Goal: Task Accomplishment & Management: Use online tool/utility

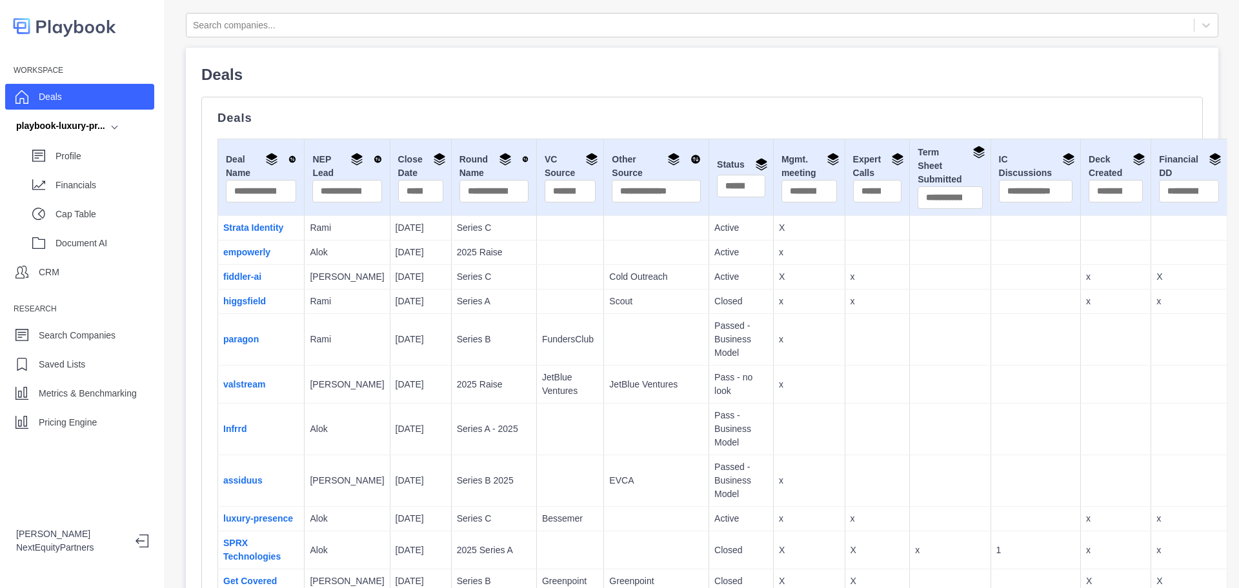
click at [536, 269] on td at bounding box center [569, 277] width 67 height 25
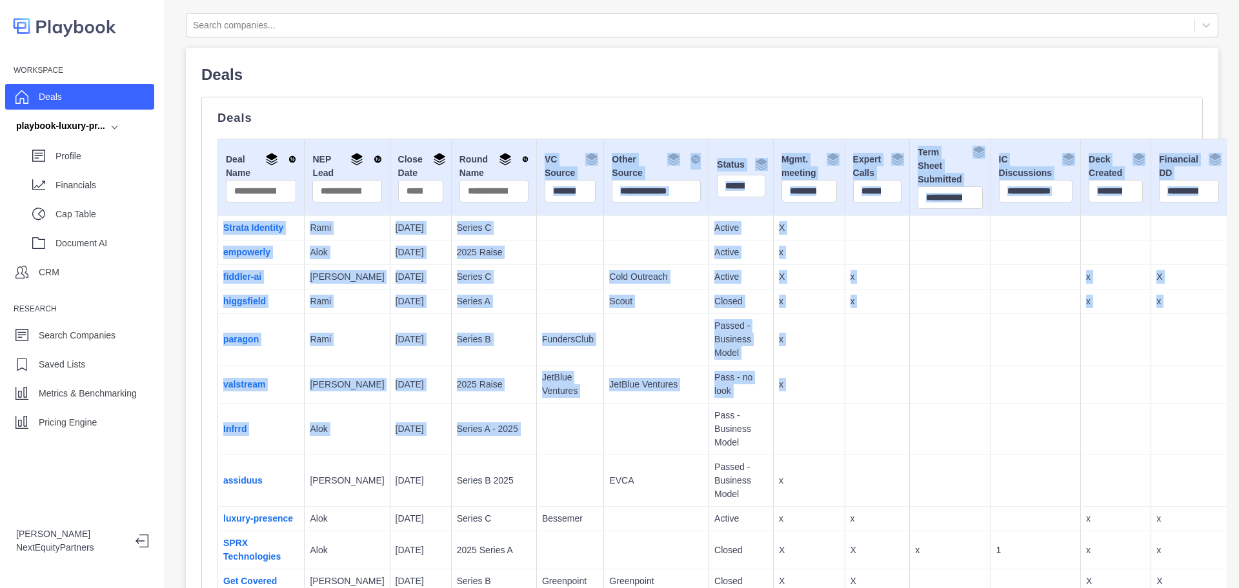
drag, startPoint x: 492, startPoint y: 142, endPoint x: 612, endPoint y: 437, distance: 319.1
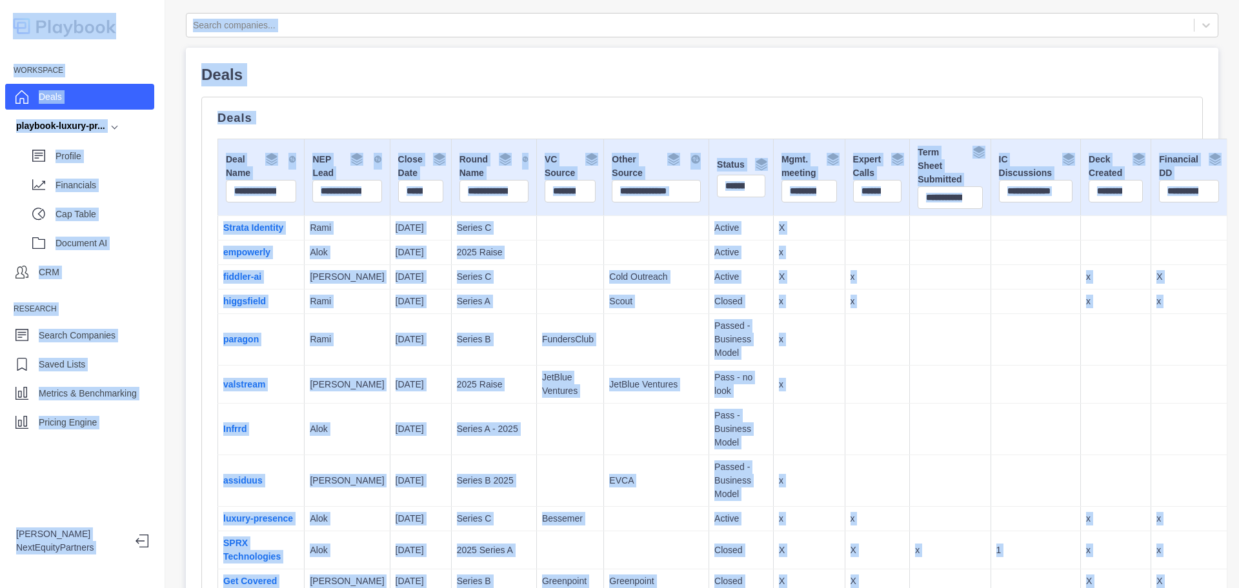
copy table "VC Source Other Source Status Mgmt. meeting Expert Calls Term Sheet Submitted I…"
click at [612, 431] on td at bounding box center [656, 430] width 105 height 52
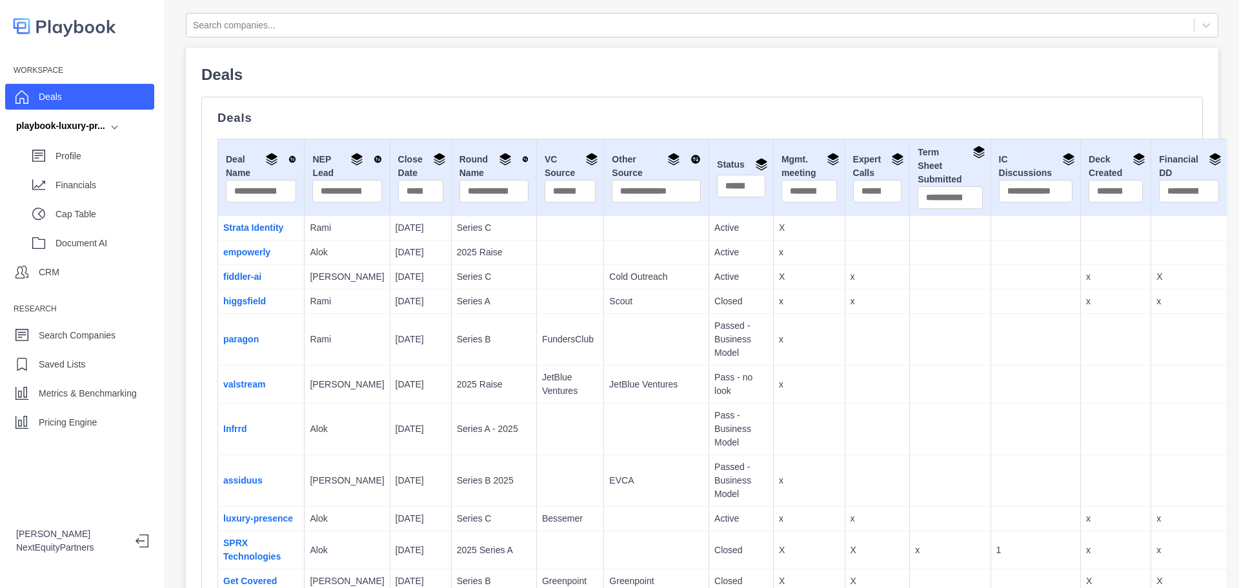
click at [604, 326] on td at bounding box center [656, 340] width 105 height 52
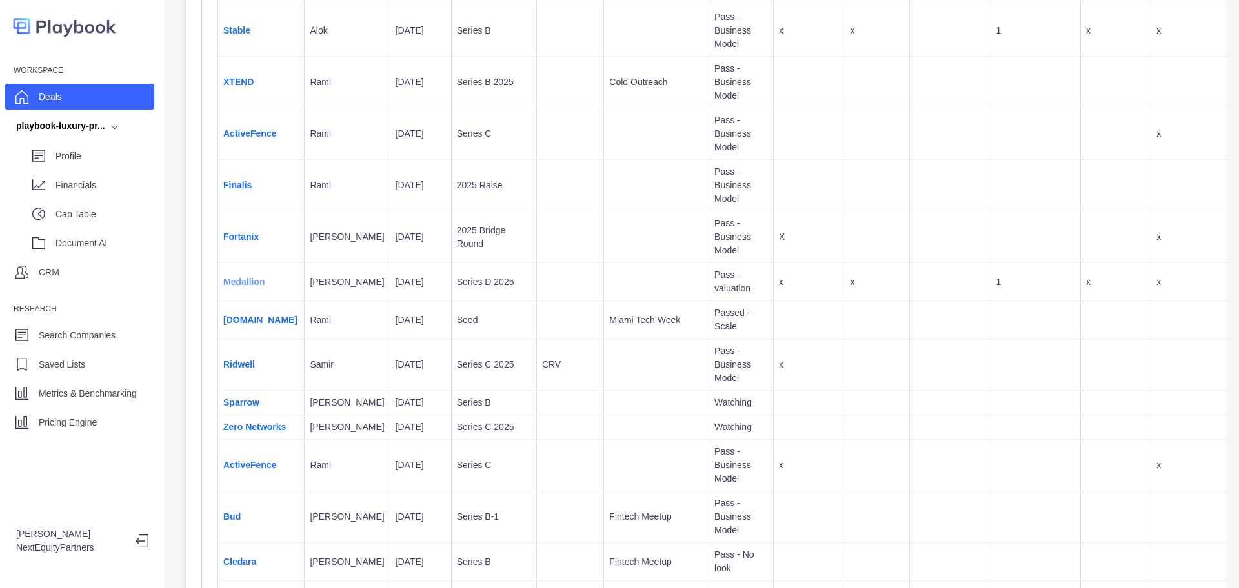
click at [260, 286] on link "Medallion" at bounding box center [244, 282] width 42 height 10
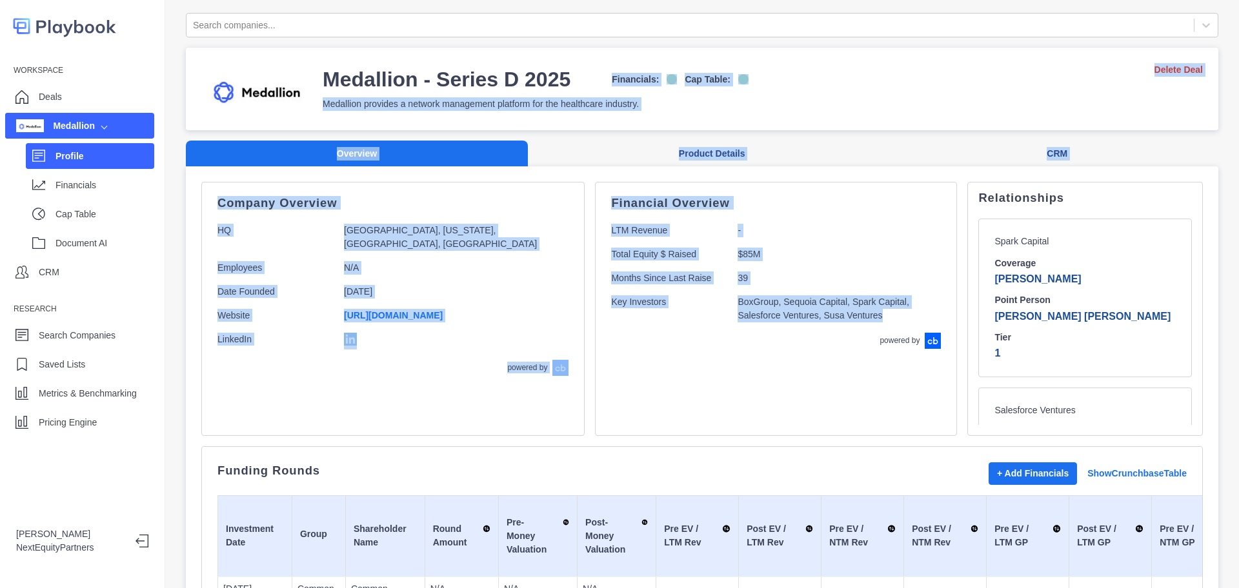
drag, startPoint x: 603, startPoint y: 71, endPoint x: 770, endPoint y: 390, distance: 360.7
click at [770, 390] on div "Financial Overview LTM Revenue - Total Equity $ Raised $85M Months Since Last R…" at bounding box center [776, 309] width 362 height 254
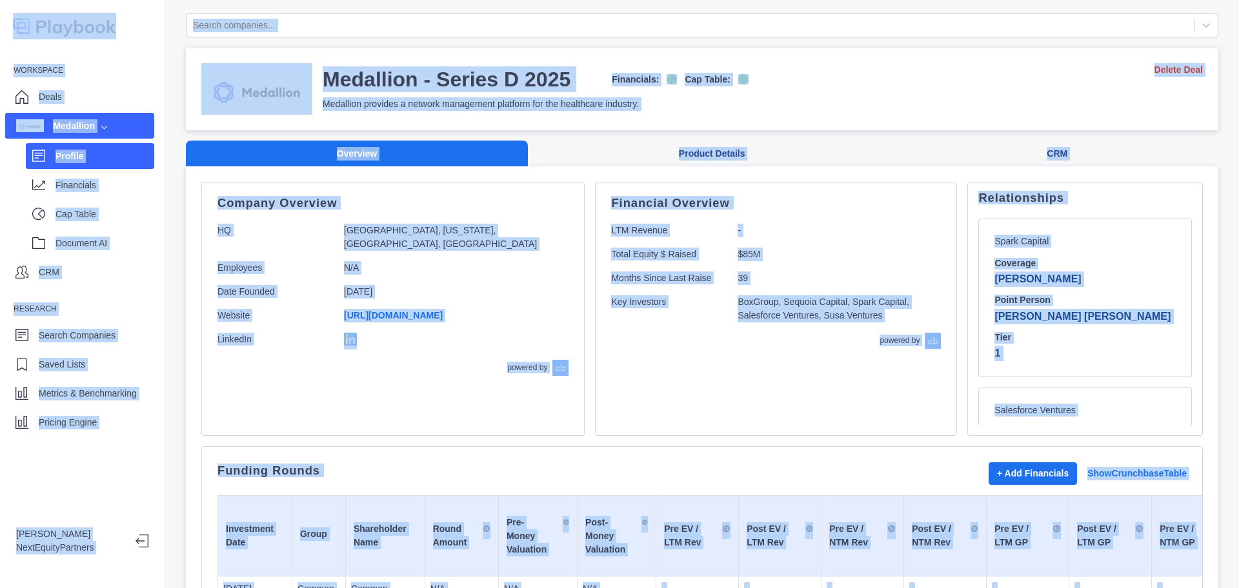
click at [770, 389] on div "Financial Overview LTM Revenue - Total Equity $ Raised $85M Months Since Last R…" at bounding box center [776, 309] width 362 height 254
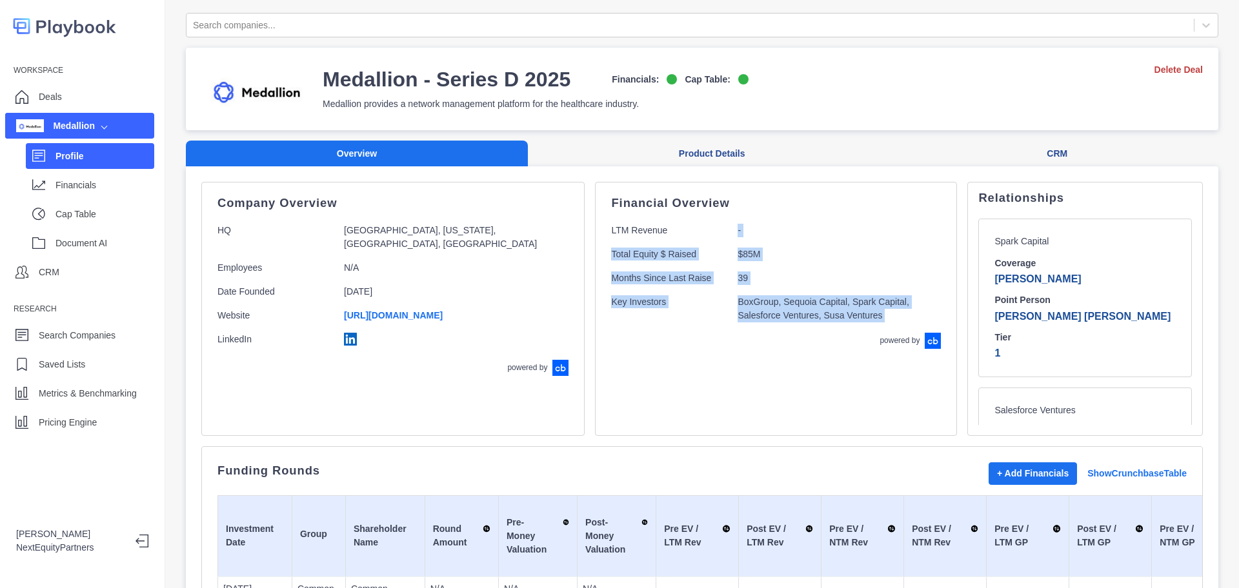
drag, startPoint x: 787, startPoint y: 408, endPoint x: 659, endPoint y: 236, distance: 214.4
click at [659, 236] on div "Financial Overview LTM Revenue - Total Equity $ Raised $85M Months Since Last R…" at bounding box center [776, 309] width 362 height 254
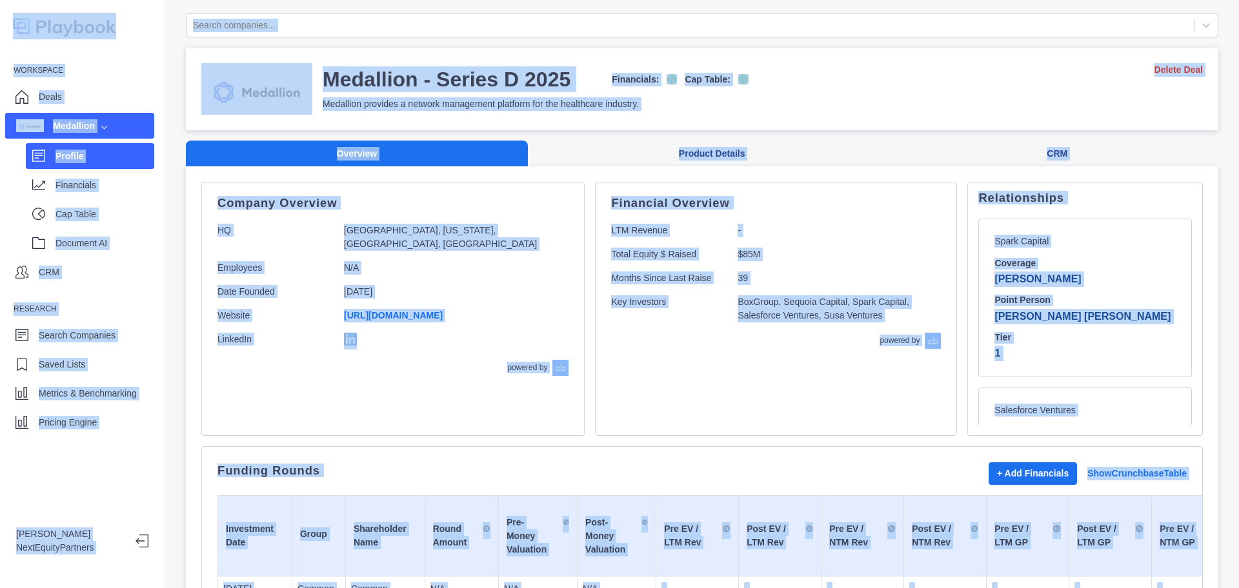
copy body "Workspace Deals Medallion Profile Financials Cap Table Document AI CRM Research…"
click at [774, 361] on div "Financial Overview LTM Revenue - Total Equity $ Raised $85M Months Since Last R…" at bounding box center [776, 309] width 362 height 254
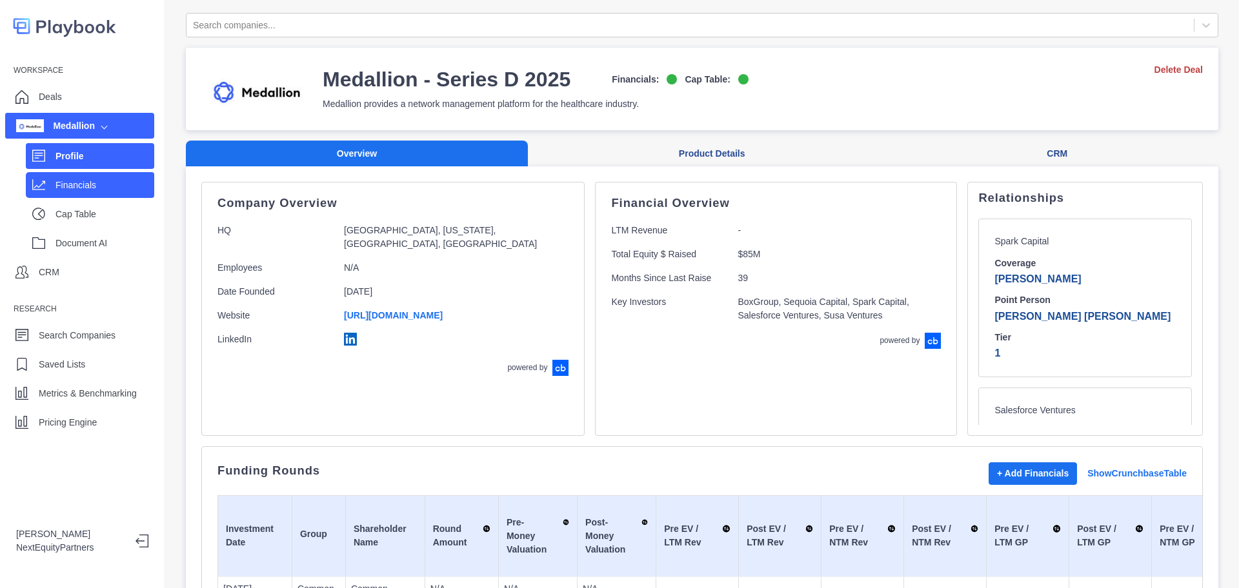
click at [45, 195] on div "Financials" at bounding box center [90, 185] width 128 height 26
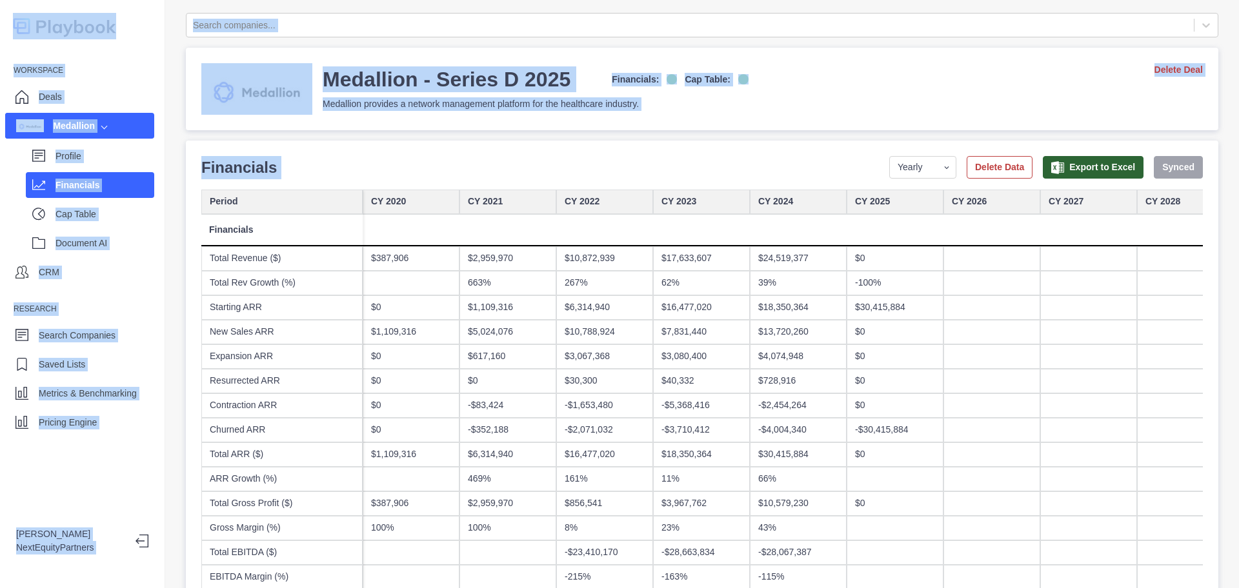
drag, startPoint x: 807, startPoint y: 159, endPoint x: 863, endPoint y: 356, distance: 205.2
click at [792, 179] on div "Financials Period Yearly Quarterly Monthly NTM LTM Delete Data Export to Excel …" at bounding box center [701, 167] width 1001 height 23
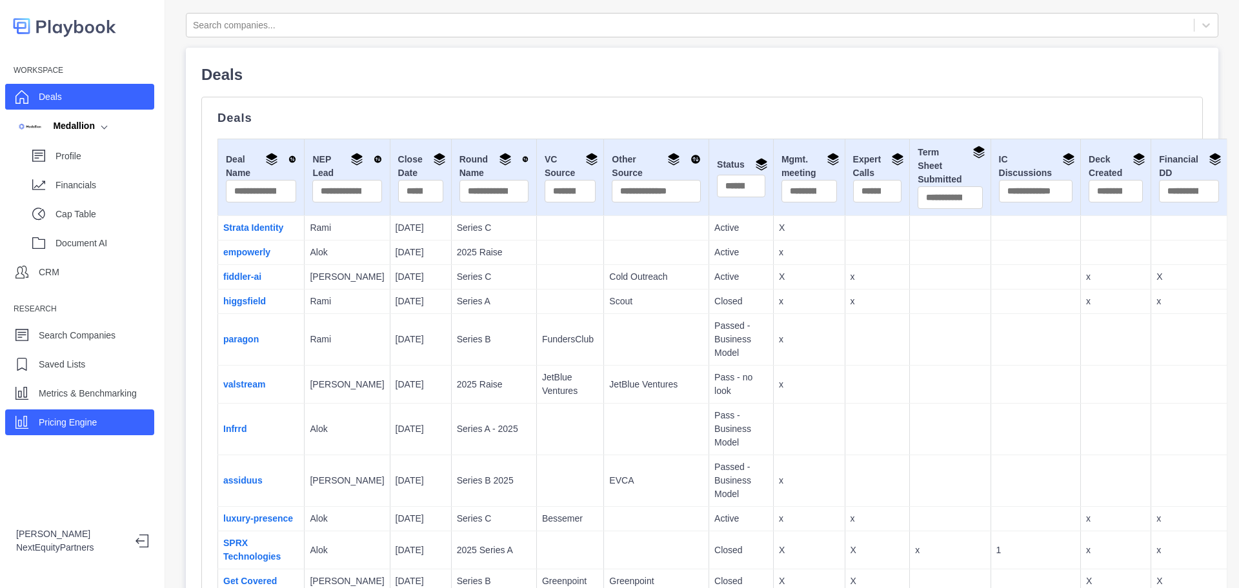
click at [119, 434] on div "Pricing Engine" at bounding box center [79, 423] width 149 height 26
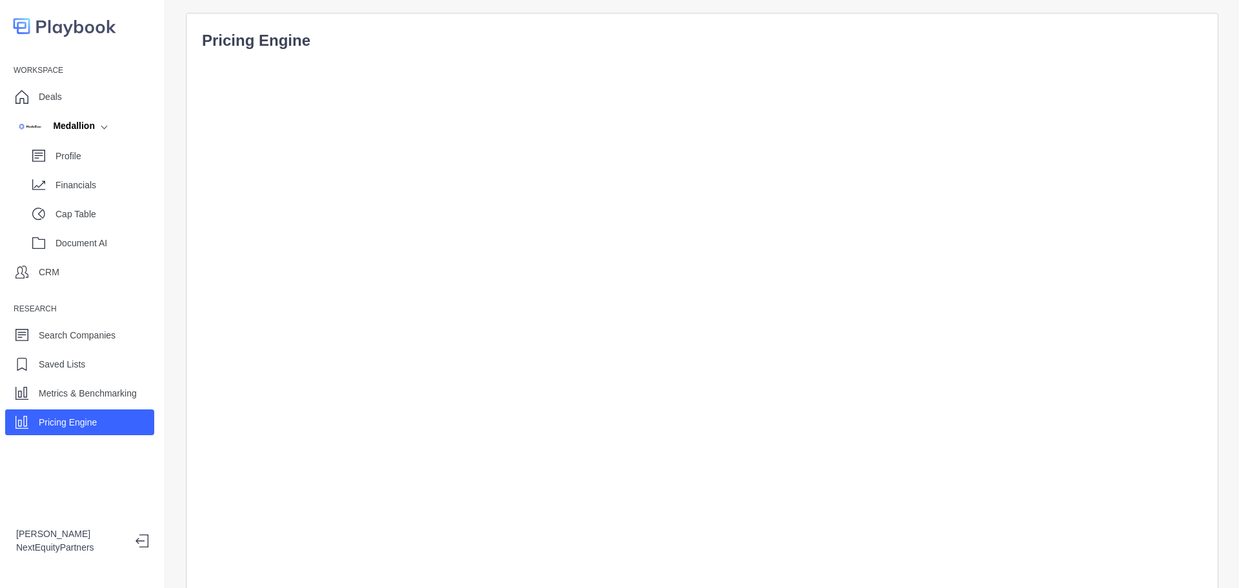
click at [668, 43] on p "Pricing Engine" at bounding box center [702, 40] width 1000 height 23
click at [99, 153] on p "Profile" at bounding box center [104, 157] width 99 height 14
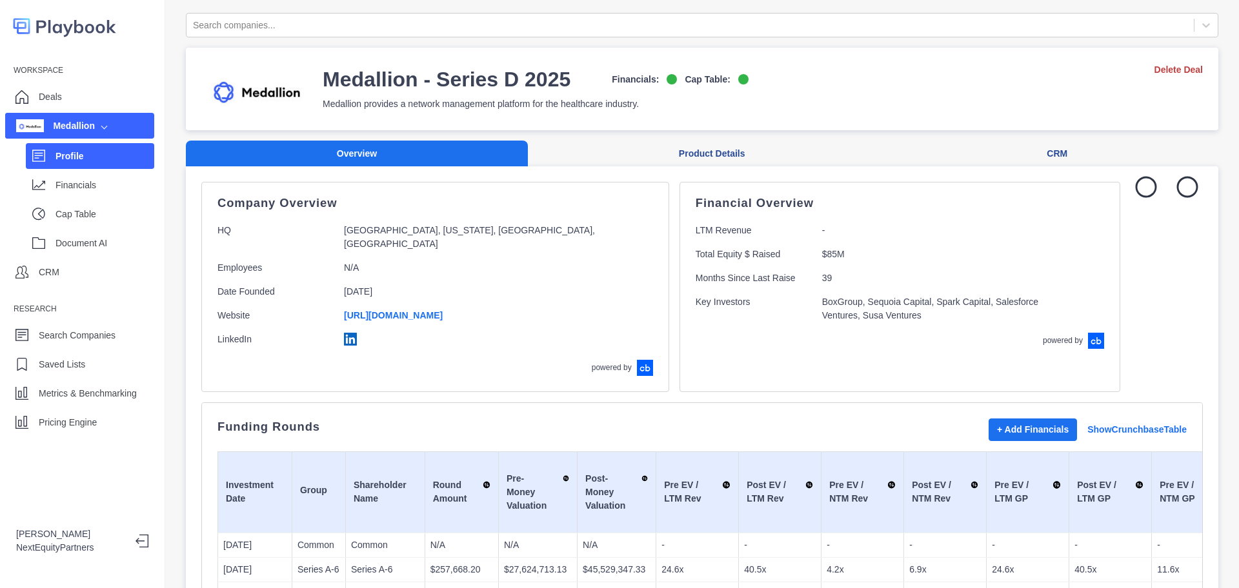
click at [484, 235] on p "San Francisco, California, United States, North America" at bounding box center [474, 237] width 261 height 27
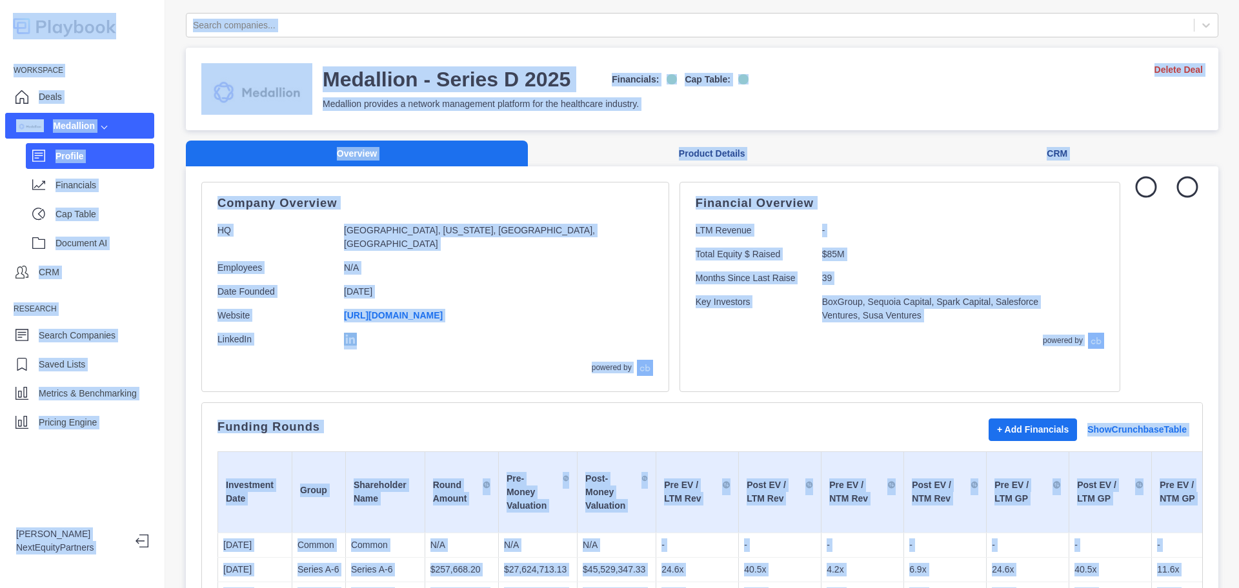
copy body "Workspace Deals Medallion Profile Financials Cap Table Document AI CRM Research…"
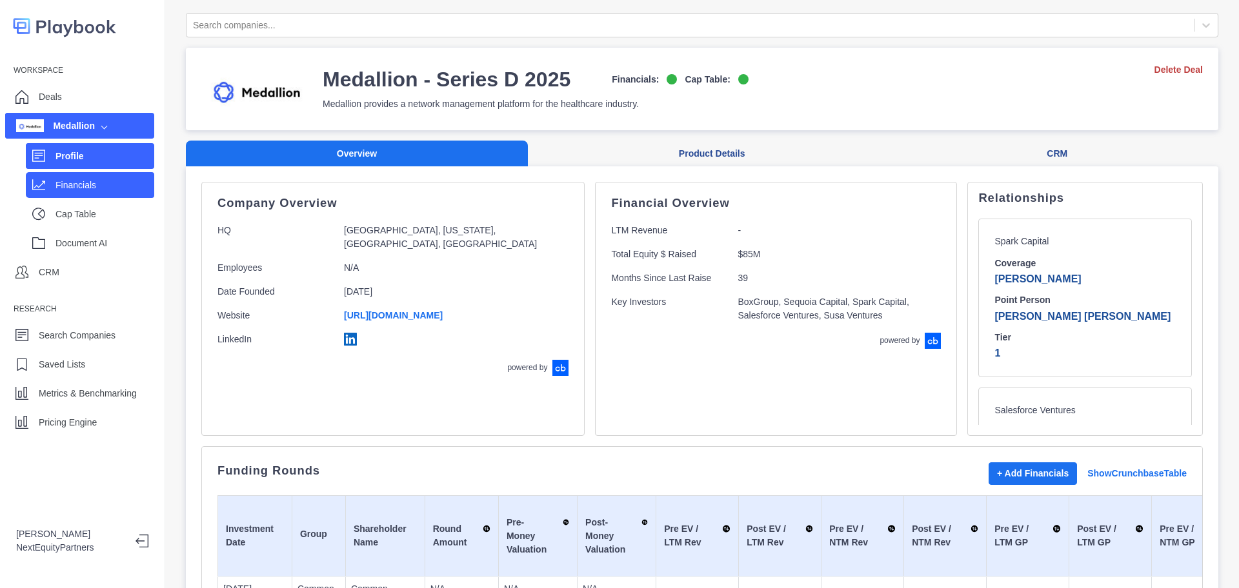
click at [108, 197] on div "Financials" at bounding box center [90, 185] width 128 height 26
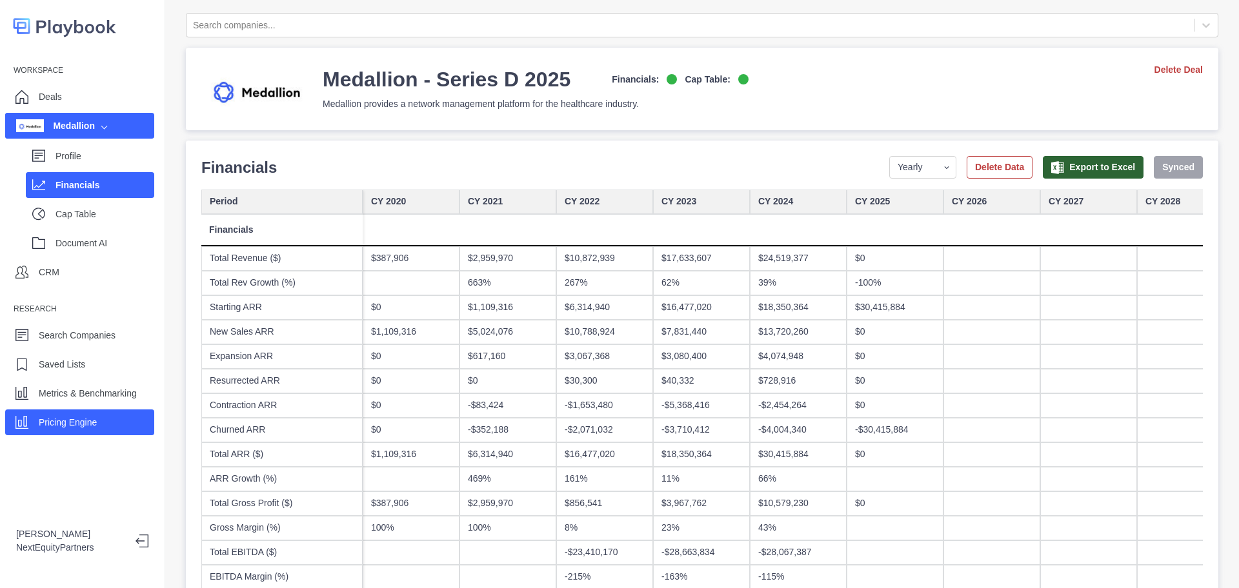
click at [70, 430] on div "Pricing Engine" at bounding box center [68, 422] width 58 height 19
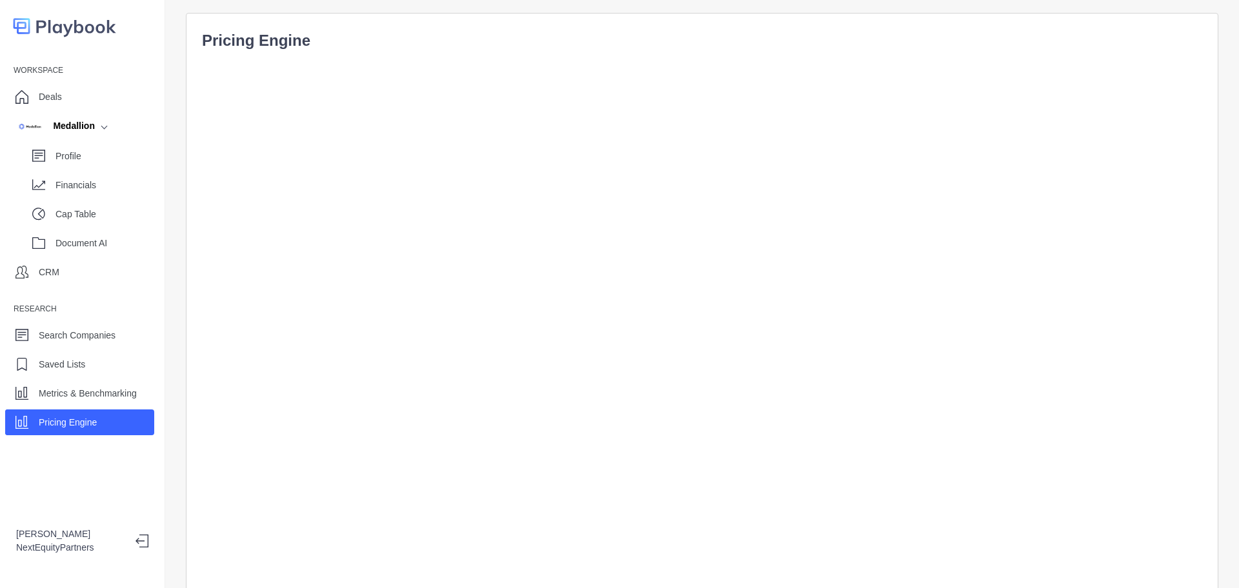
click at [223, 49] on p "Pricing Engine" at bounding box center [702, 40] width 1000 height 23
click at [228, 35] on p "Pricing Engine" at bounding box center [702, 40] width 1000 height 23
click at [92, 394] on p "Metrics & Benchmarking" at bounding box center [88, 394] width 98 height 14
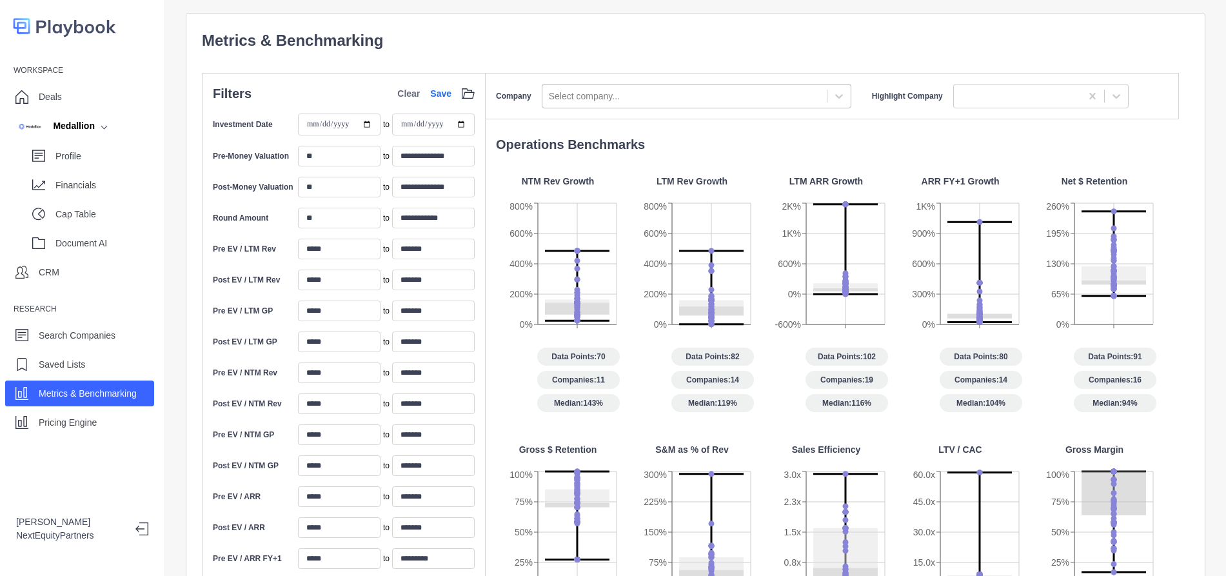
click at [606, 105] on div "Select company..." at bounding box center [685, 96] width 285 height 21
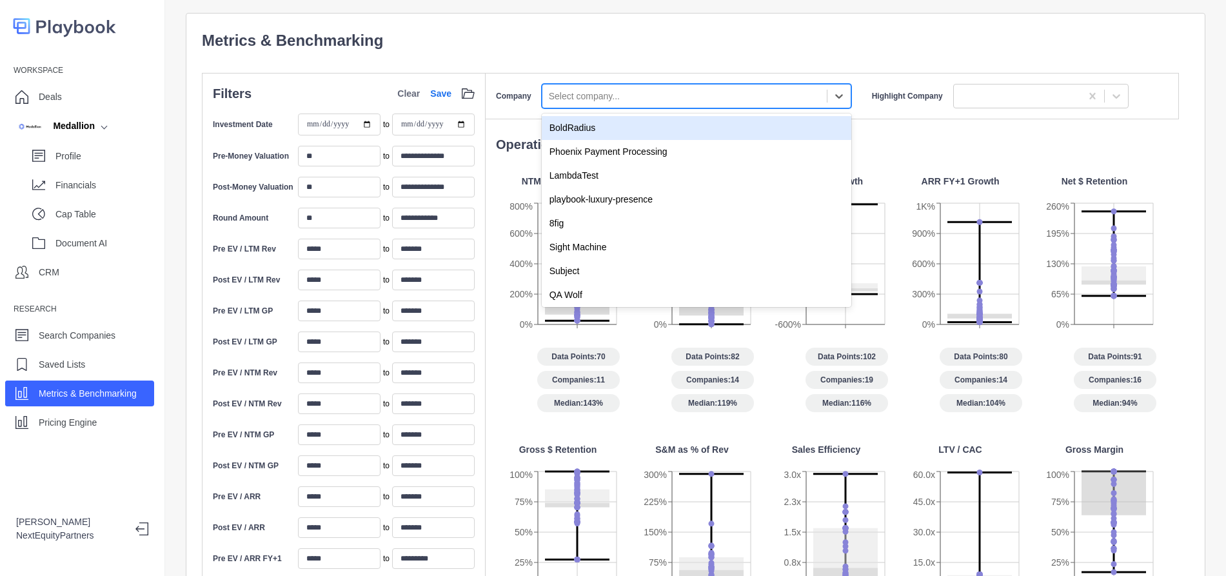
click at [586, 70] on div "**********" at bounding box center [696, 500] width 988 height 942
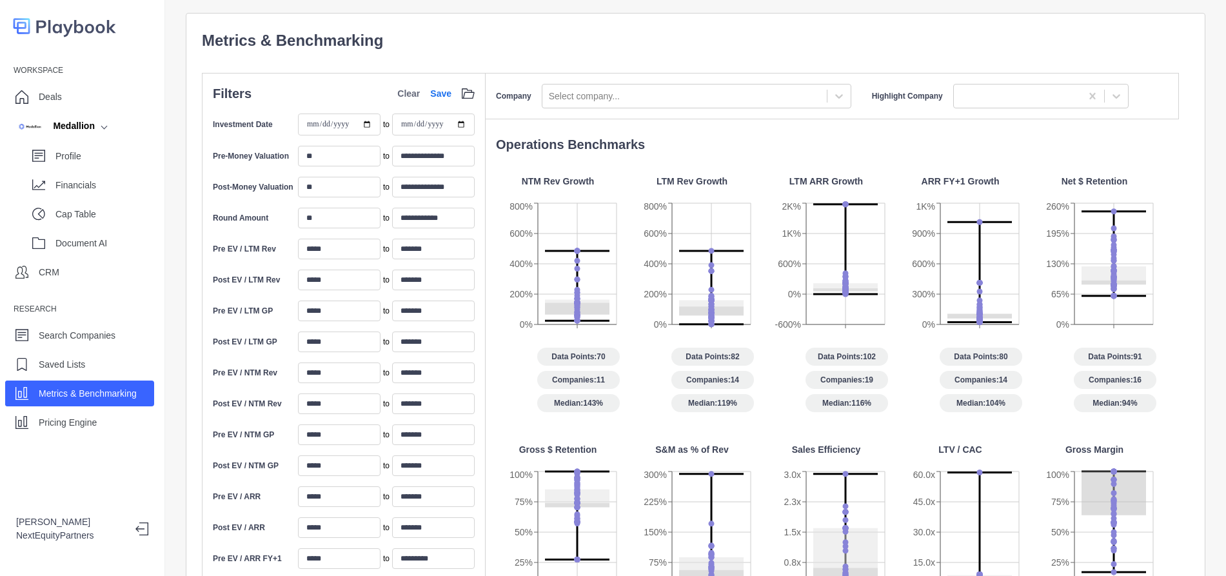
click at [530, 156] on div "Operations Benchmarks NTM Rev Growth 0% 200% 400% 600% 800% Data Points: 70 Com…" at bounding box center [833, 548] width 694 height 826
click at [90, 106] on div "Deals" at bounding box center [79, 97] width 149 height 26
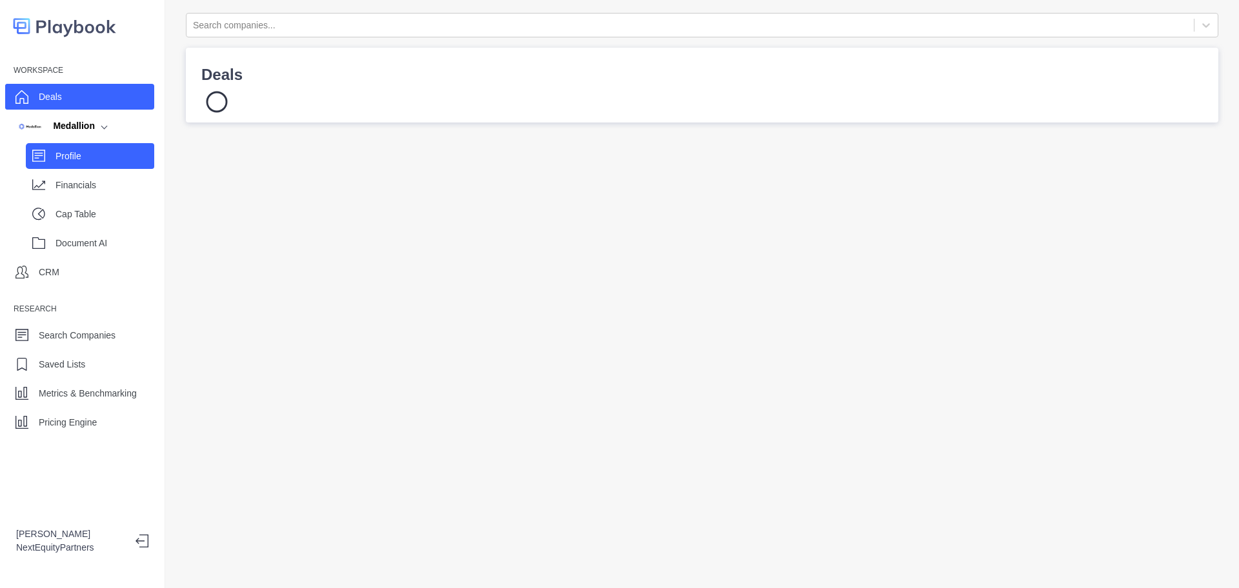
click at [99, 167] on div "Profile" at bounding box center [90, 156] width 128 height 26
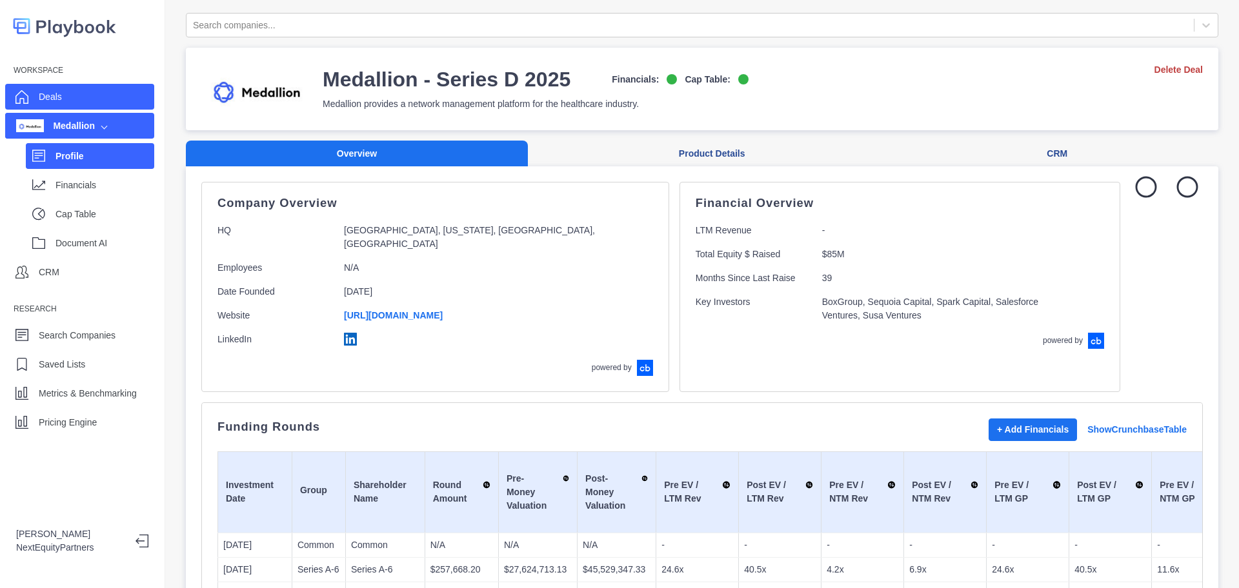
click at [106, 98] on div "Deals" at bounding box center [79, 97] width 149 height 26
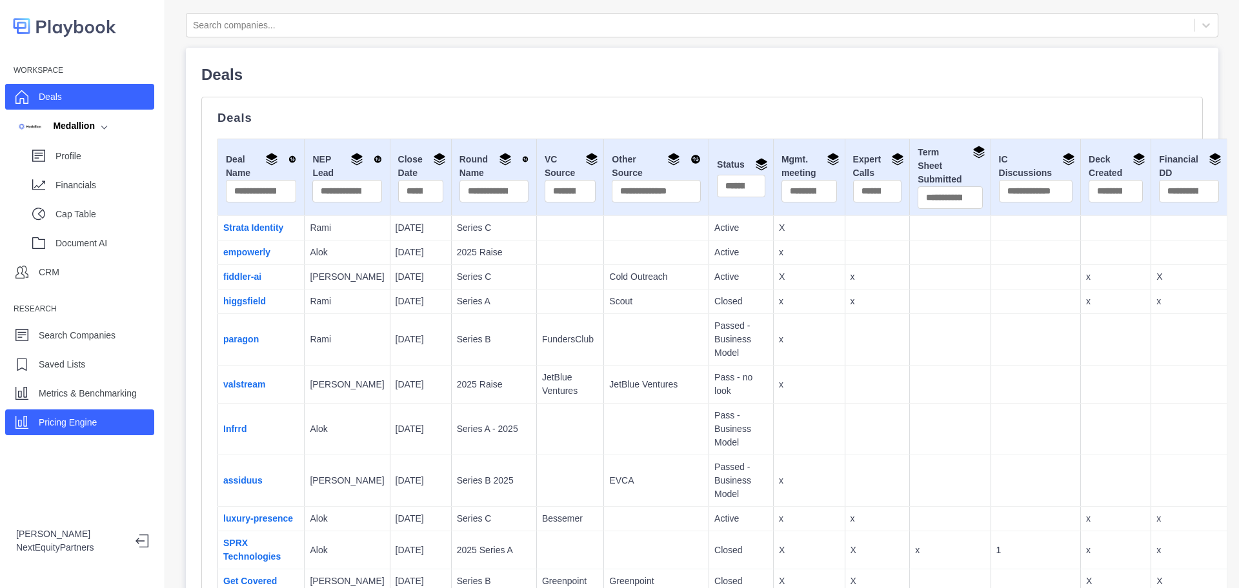
click at [92, 422] on p "Pricing Engine" at bounding box center [68, 423] width 58 height 14
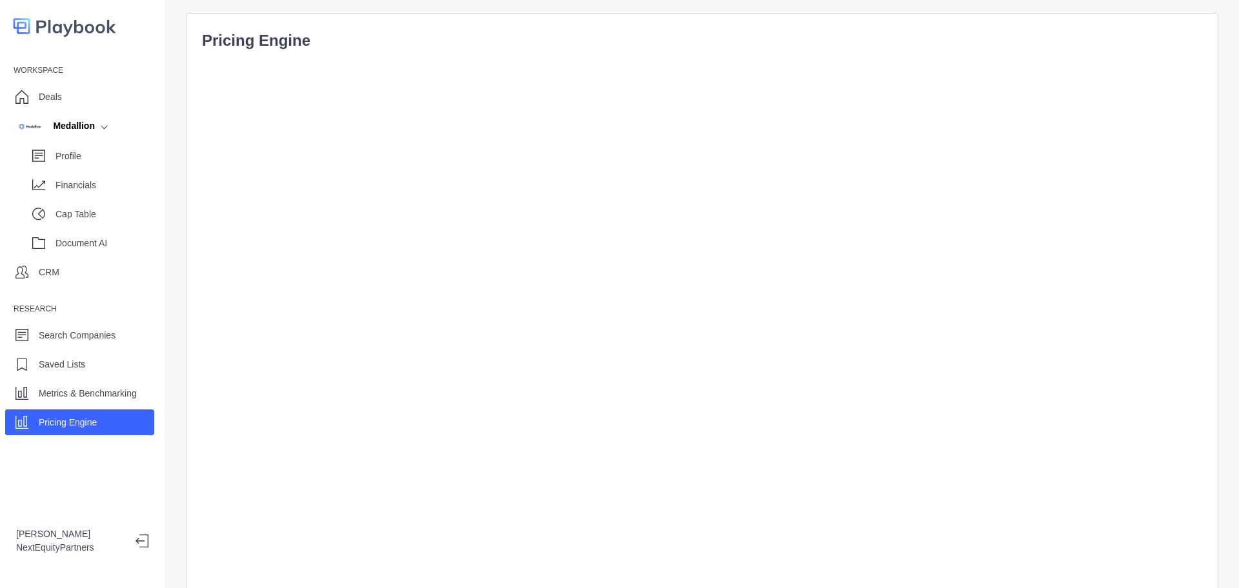
click at [738, 20] on div "Pricing Engine" at bounding box center [702, 346] width 1032 height 667
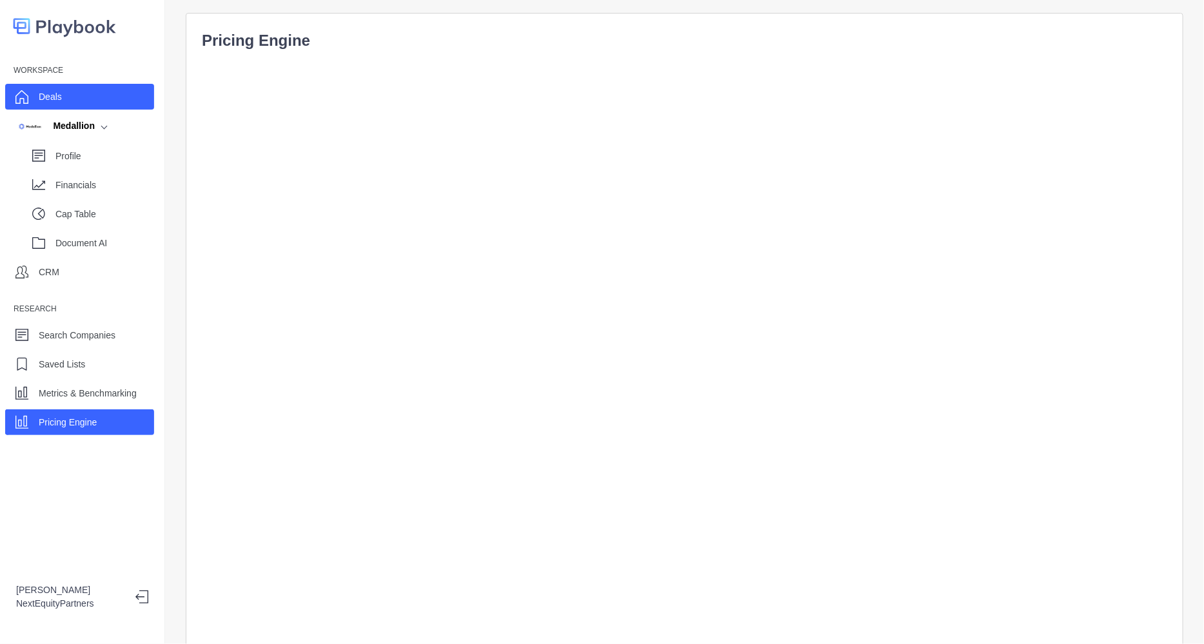
click at [85, 95] on div "Deals" at bounding box center [79, 97] width 149 height 26
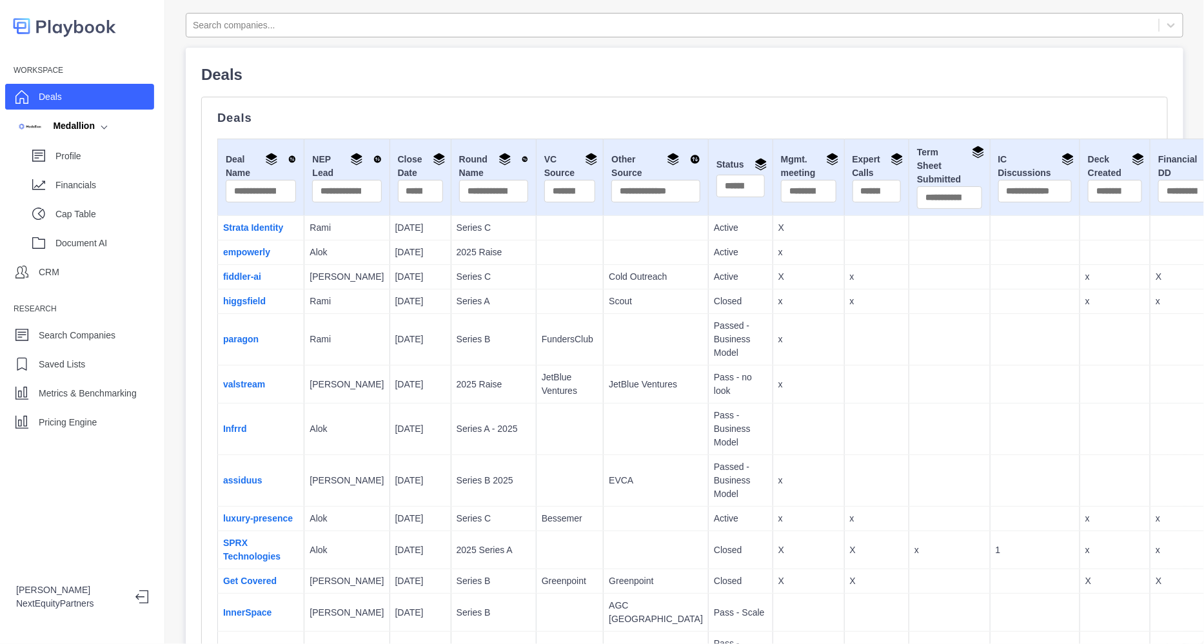
click at [225, 27] on div at bounding box center [673, 25] width 960 height 16
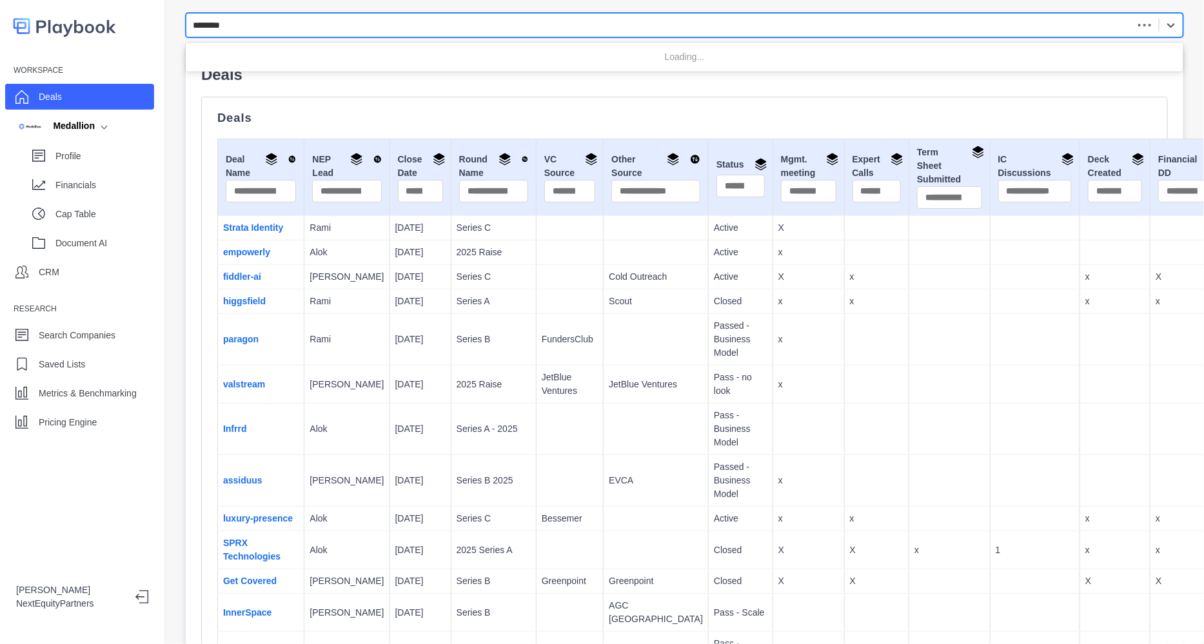
type input "*********"
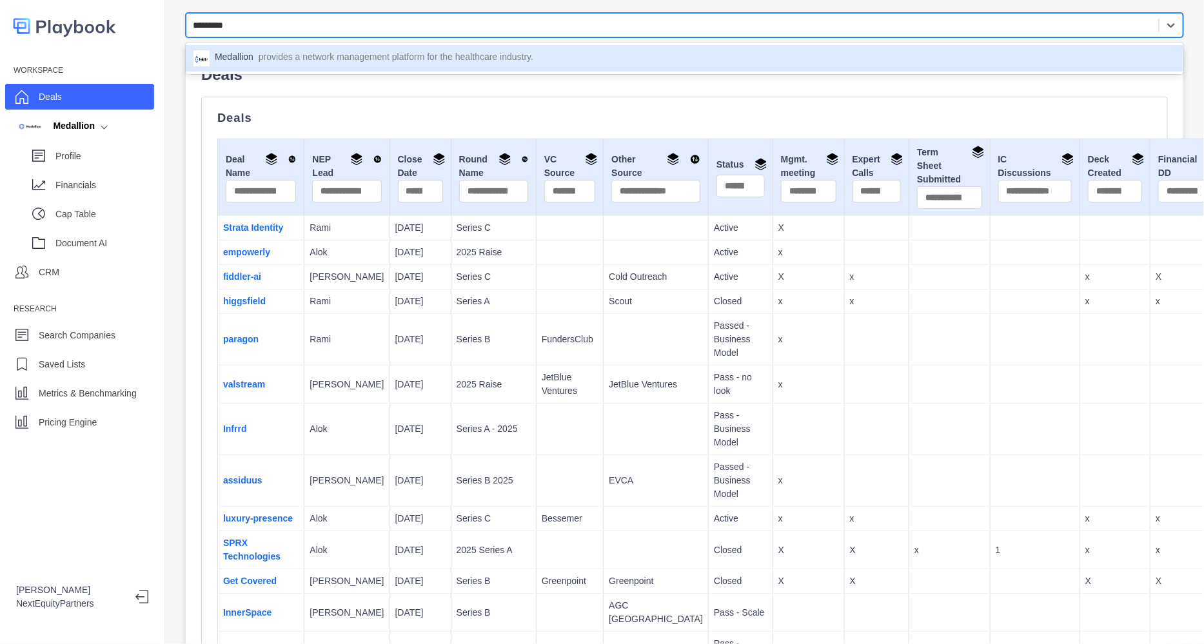
click at [328, 60] on p "provides a network management platform for the healthcare industry." at bounding box center [396, 58] width 275 height 16
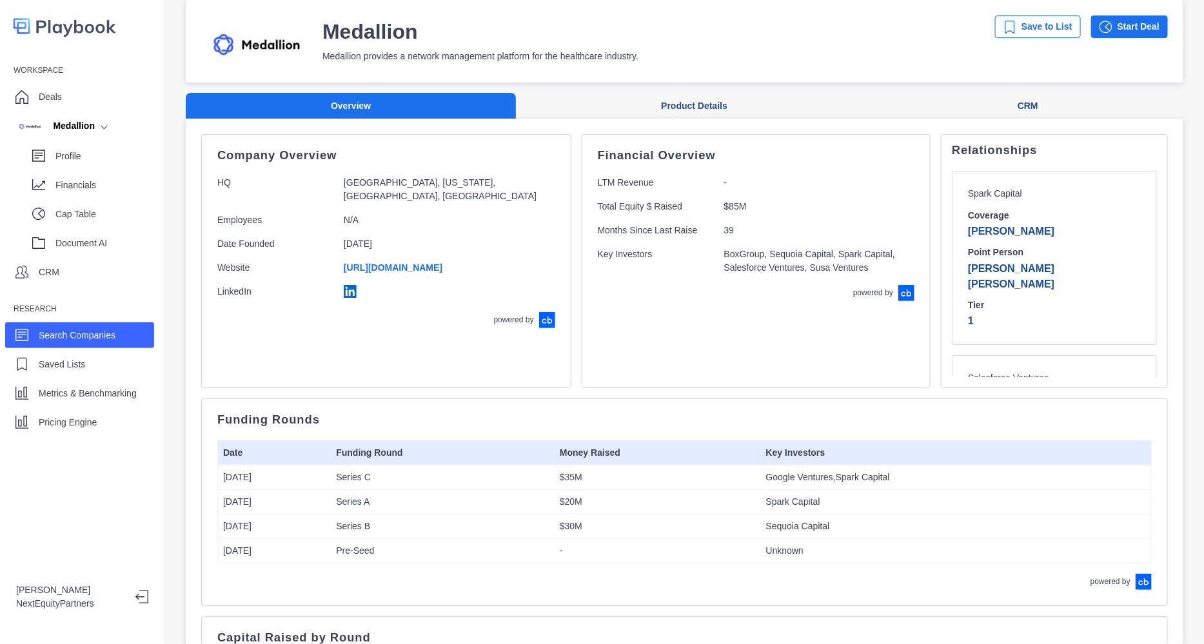
scroll to position [80, 0]
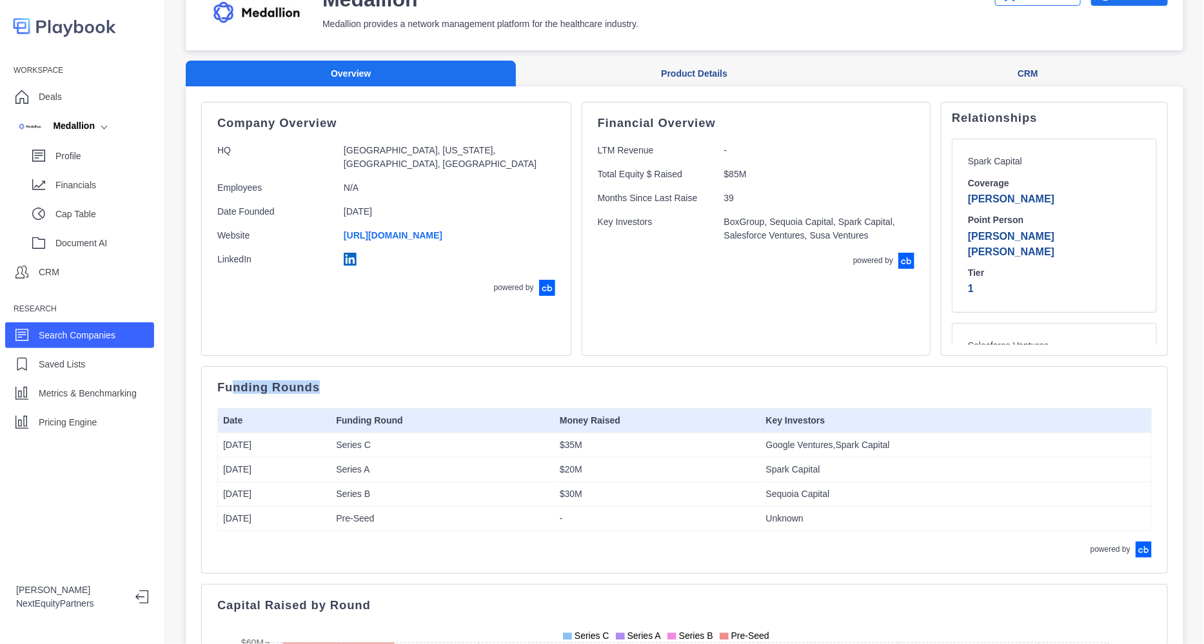
drag, startPoint x: 249, startPoint y: 395, endPoint x: 778, endPoint y: 541, distance: 548.7
click at [778, 541] on div "Funding Rounds Date Funding Round Money Raised Key Investors Jun 2022 Series C …" at bounding box center [684, 470] width 935 height 175
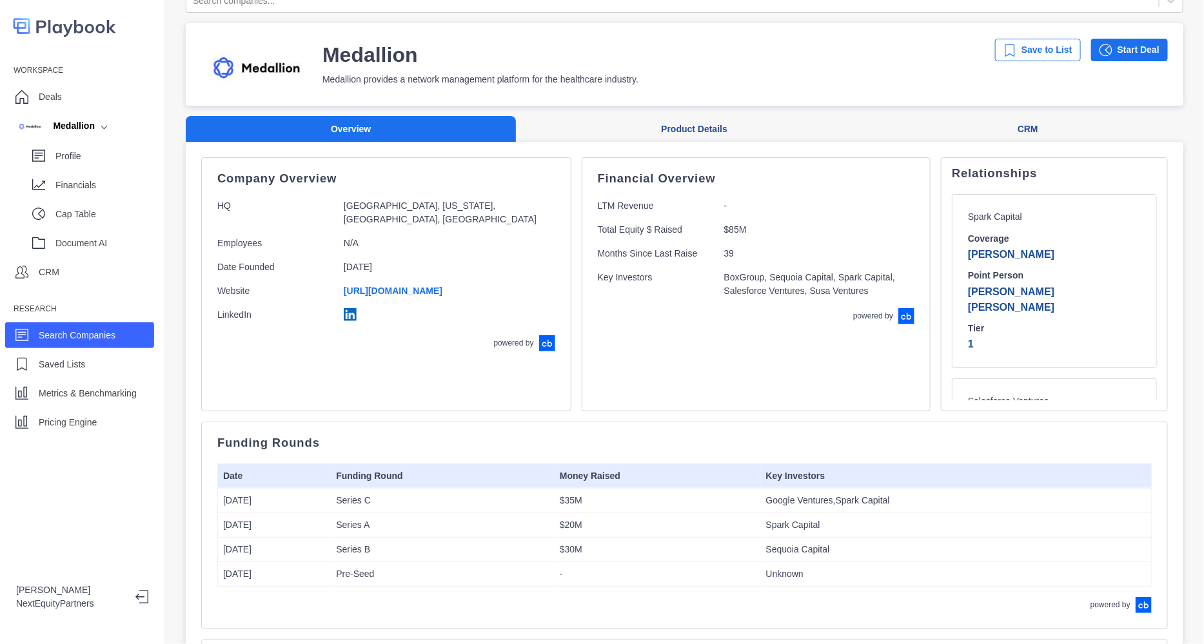
scroll to position [0, 0]
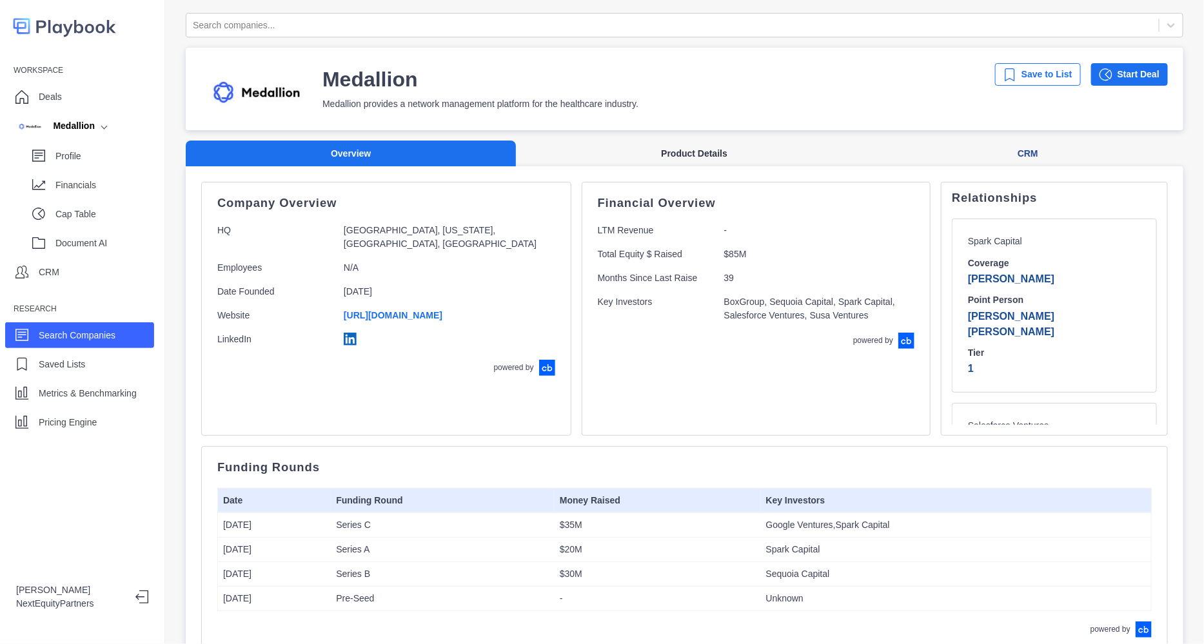
click at [674, 152] on button "Product Details" at bounding box center [694, 154] width 357 height 26
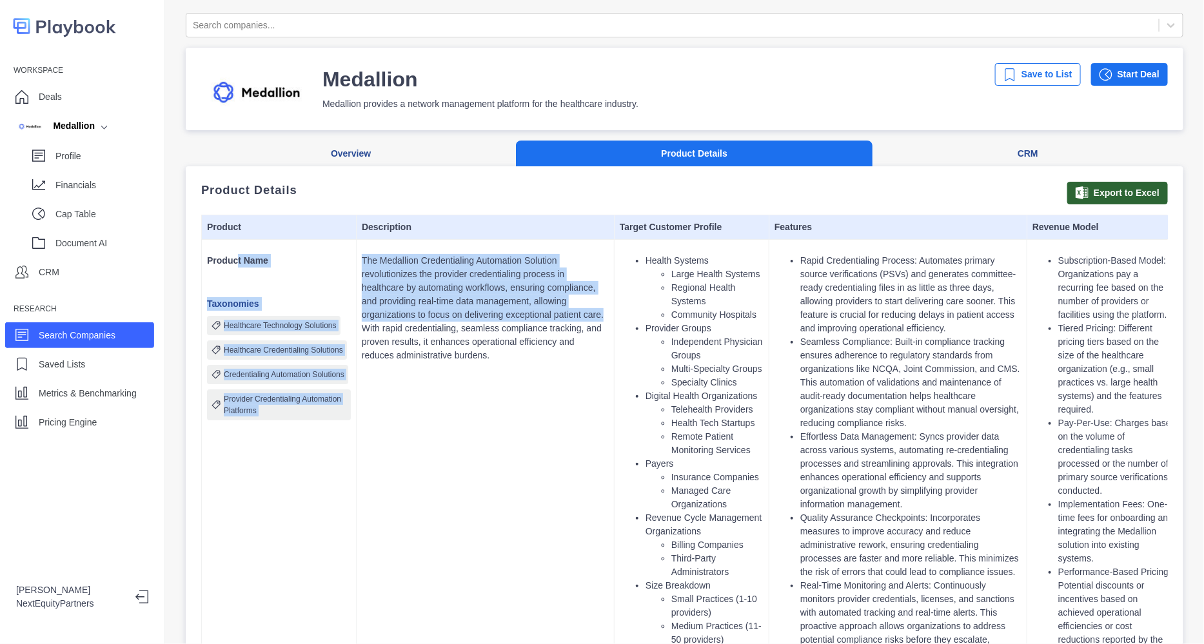
drag, startPoint x: 235, startPoint y: 253, endPoint x: 607, endPoint y: 321, distance: 377.7
click at [607, 321] on tr "Product Name Taxonomies Healthcare Technology Solutions Healthcare Credentialin…" at bounding box center [769, 565] width 1135 height 652
click at [607, 321] on p "The Medallion Credentialing Automation Solution revolutionizes the provider cre…" at bounding box center [485, 308] width 247 height 108
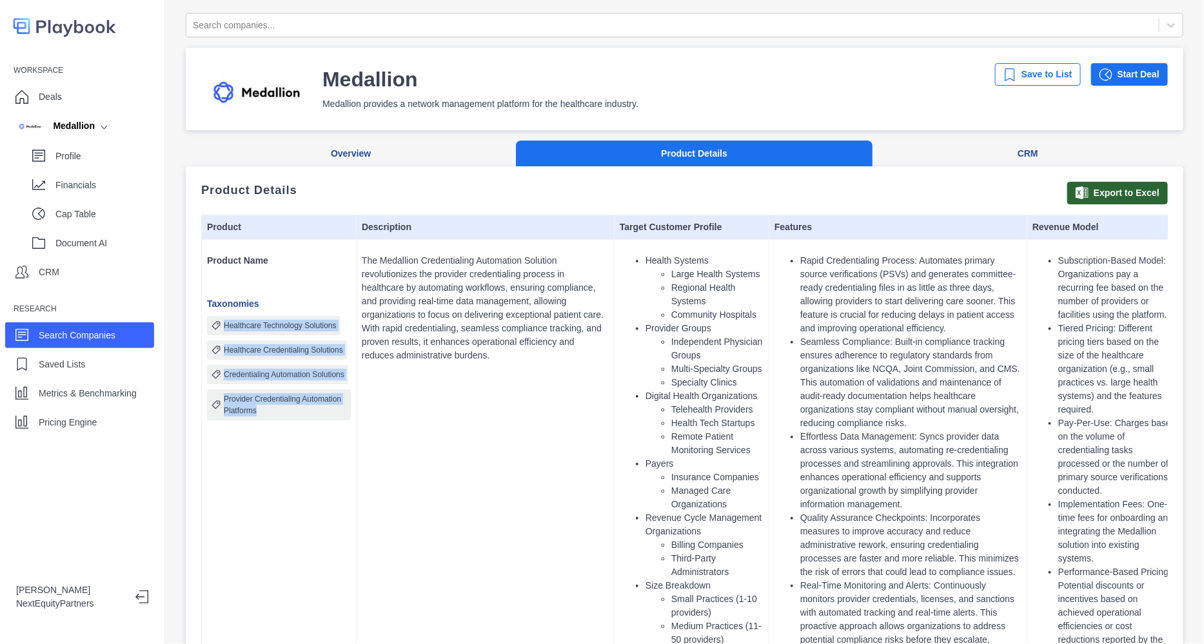
drag, startPoint x: 226, startPoint y: 321, endPoint x: 295, endPoint y: 424, distance: 124.2
click at [294, 424] on td "Product Name Taxonomies Healthcare Technology Solutions Healthcare Credentialin…" at bounding box center [279, 565] width 155 height 652
click at [620, 350] on ul "Health Systems Large Health Systems Regional Health Systems Community Hospitals…" at bounding box center [692, 464] width 144 height 420
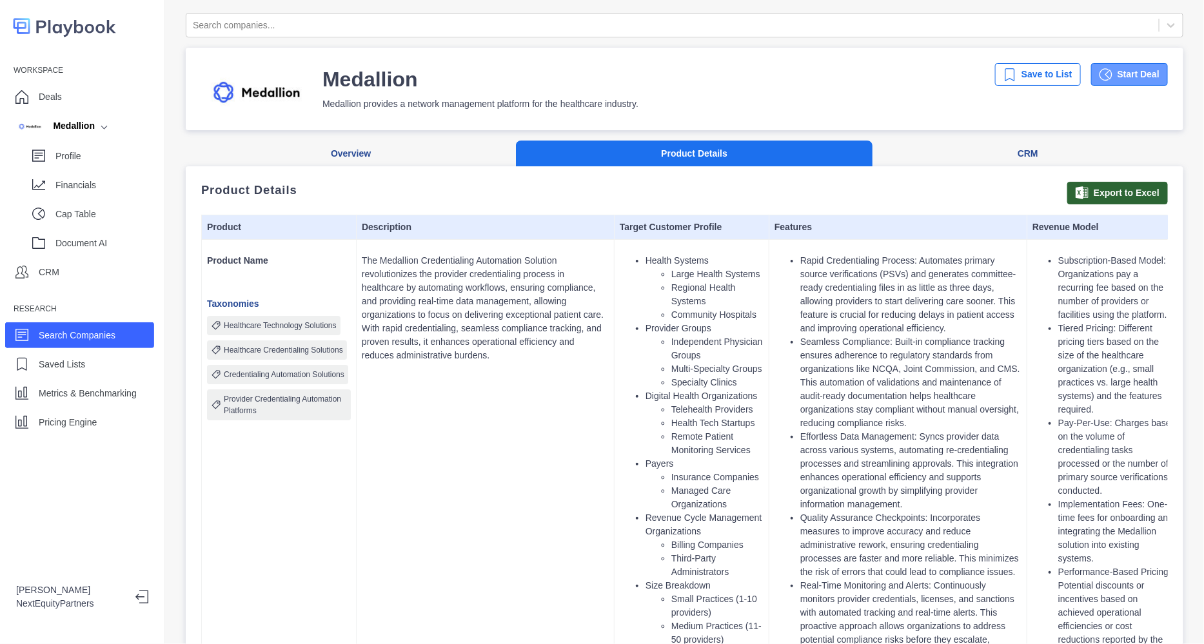
click at [1104, 74] on button "Start Deal" at bounding box center [1130, 74] width 77 height 23
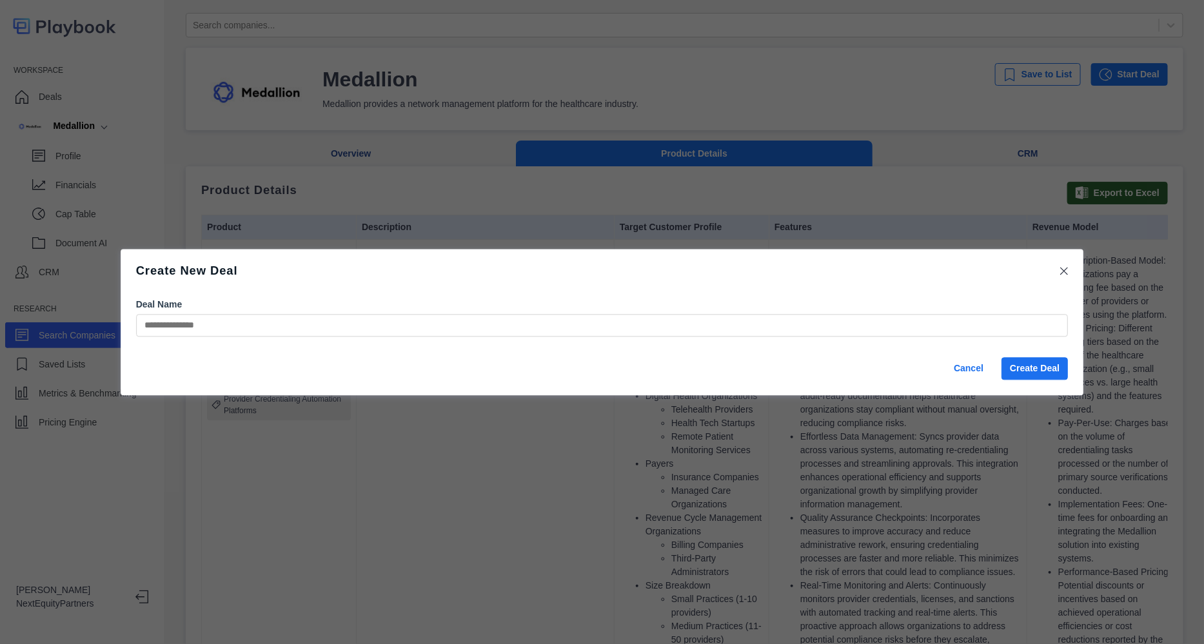
click at [358, 324] on input "Deal Name" at bounding box center [602, 325] width 933 height 23
type input "**********"
click at [1029, 369] on button "Create Deal" at bounding box center [1035, 368] width 66 height 23
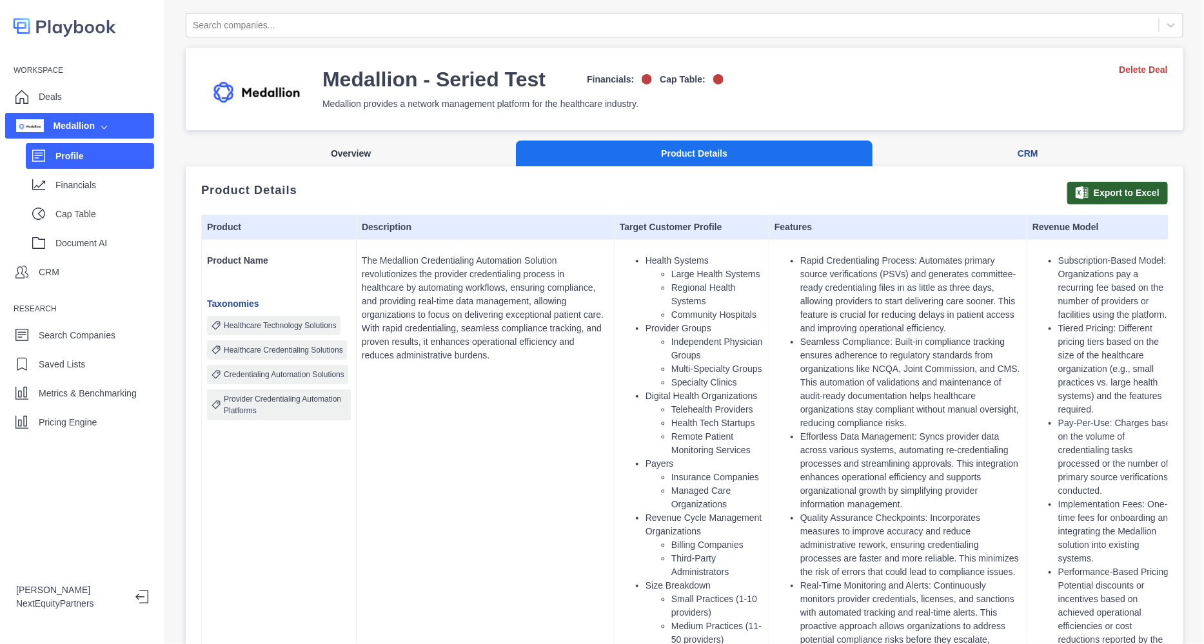
click at [451, 161] on button "Overview" at bounding box center [351, 154] width 330 height 26
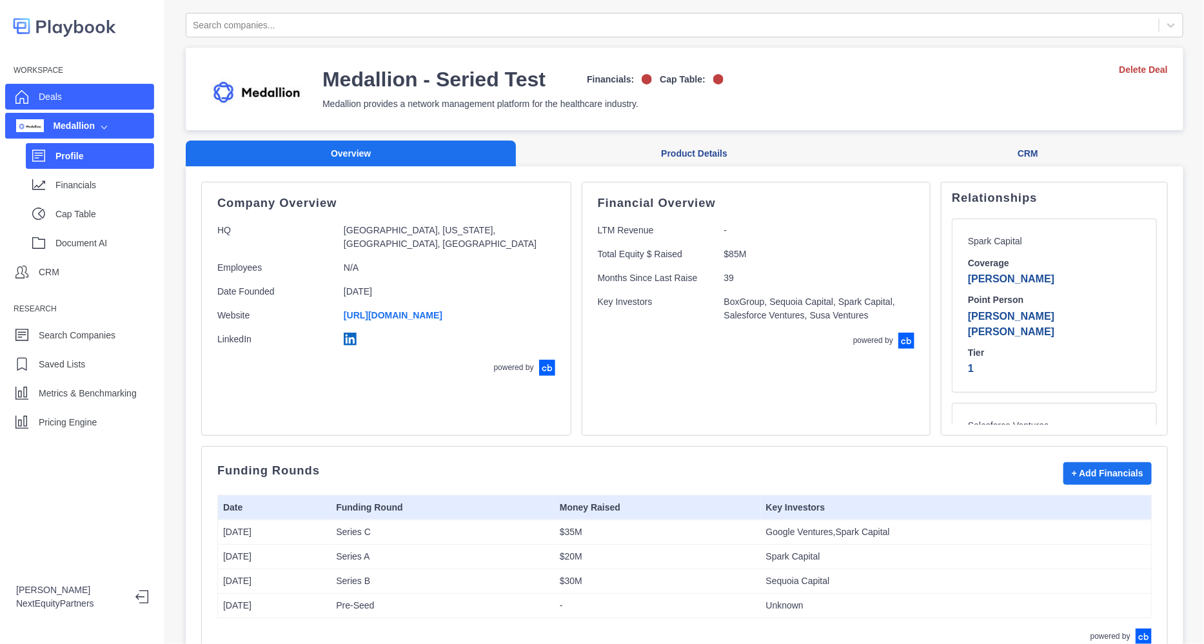
click at [75, 98] on div "Deals" at bounding box center [79, 97] width 149 height 26
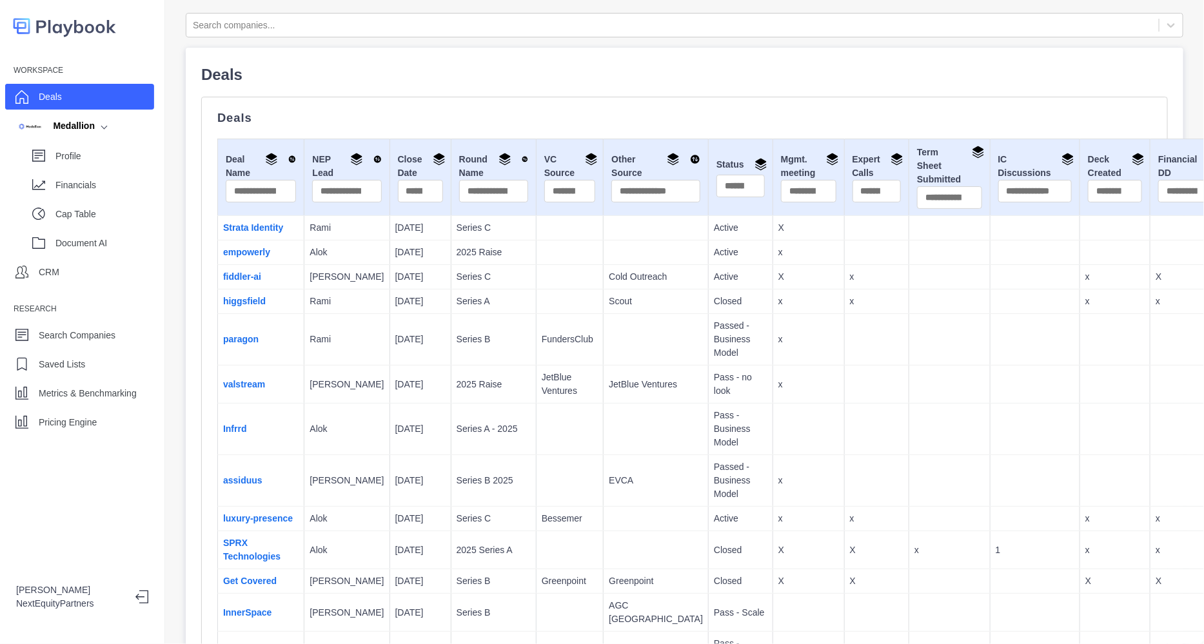
scroll to position [972, 0]
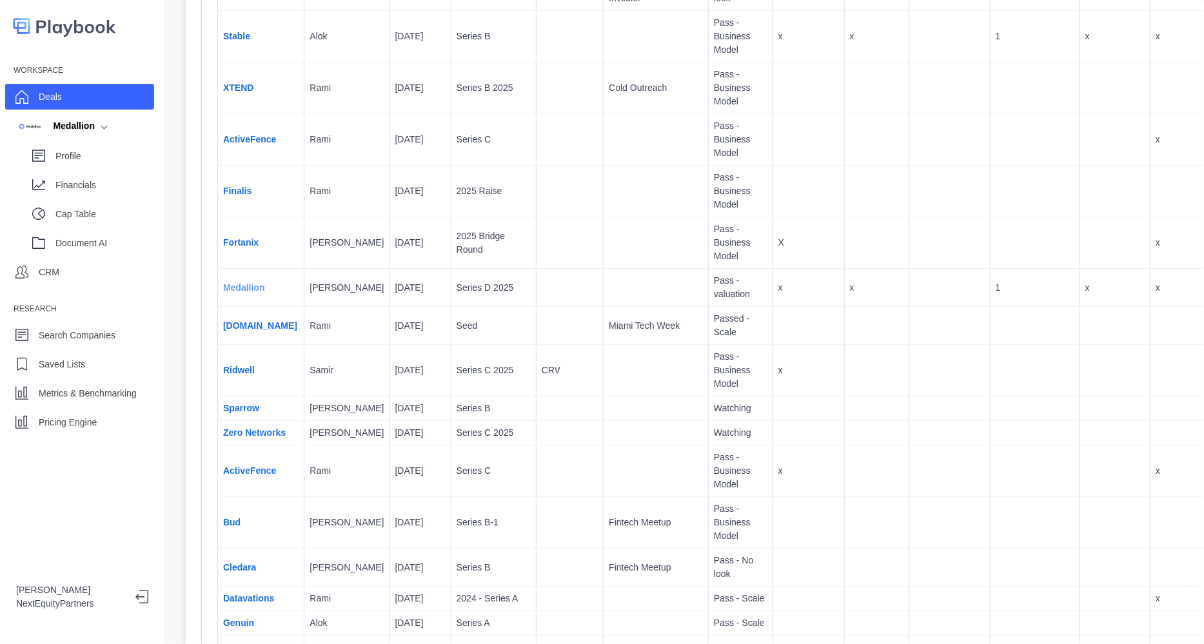
click at [238, 293] on link "Medallion" at bounding box center [244, 288] width 42 height 10
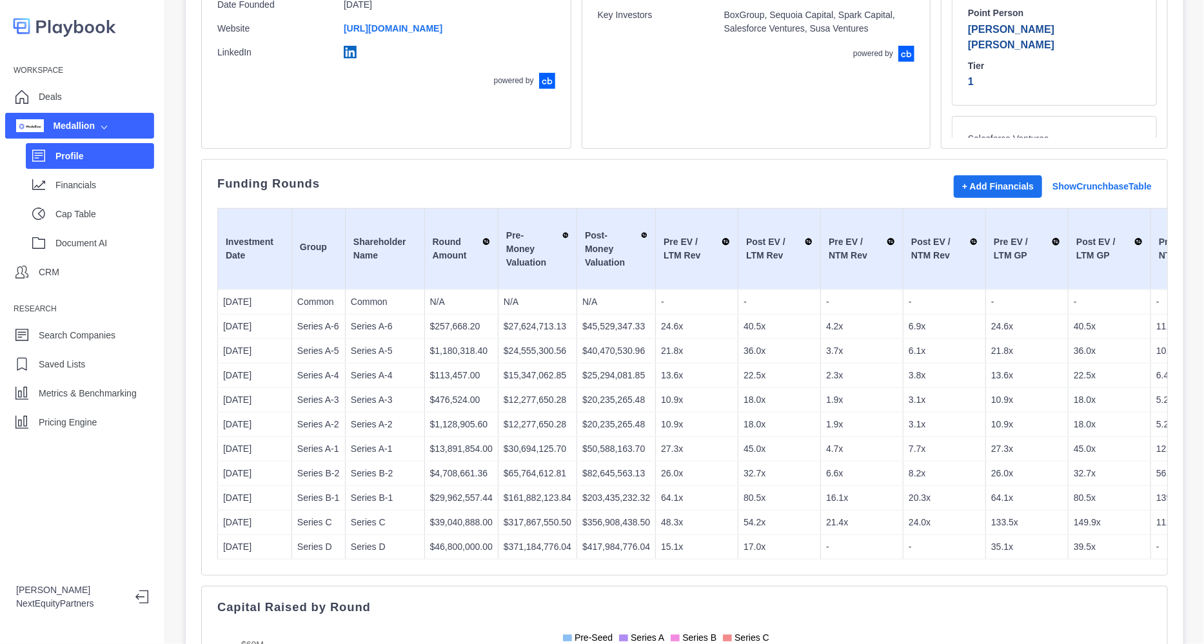
scroll to position [322, 0]
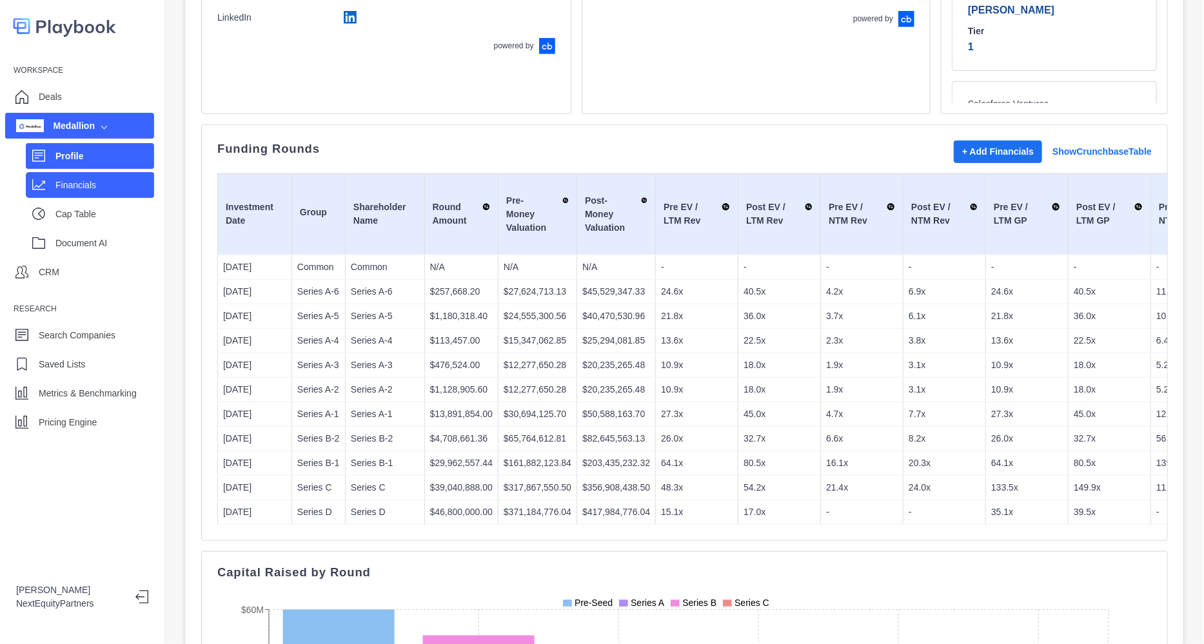
click at [74, 175] on div "Financials" at bounding box center [104, 184] width 99 height 19
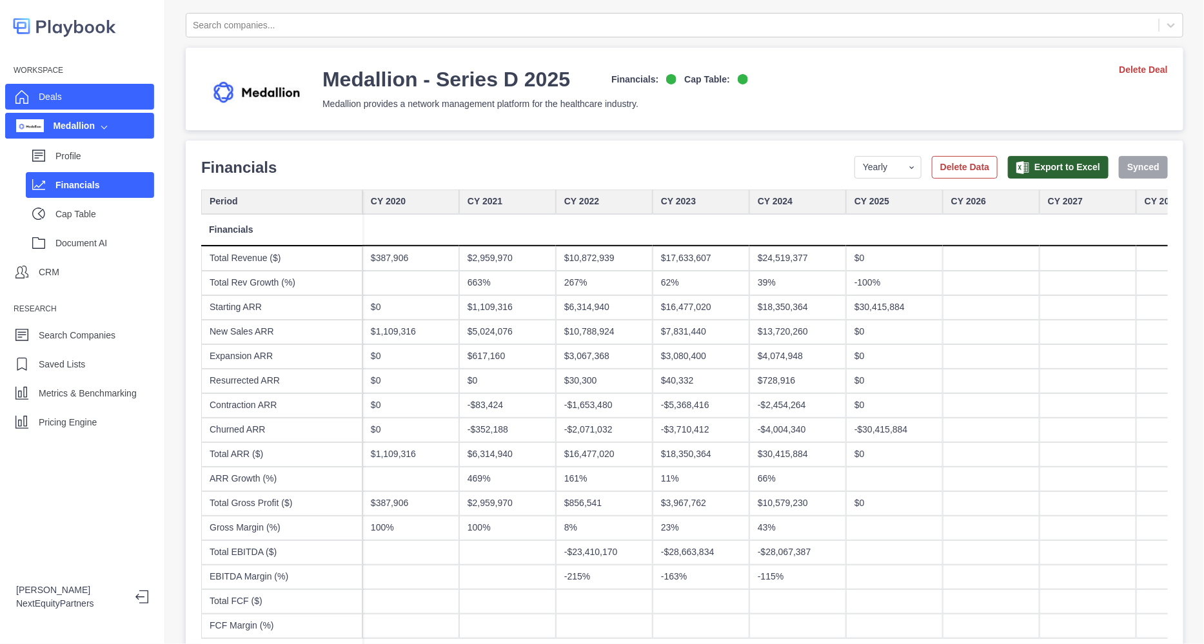
click at [68, 90] on div "Deals" at bounding box center [79, 97] width 149 height 26
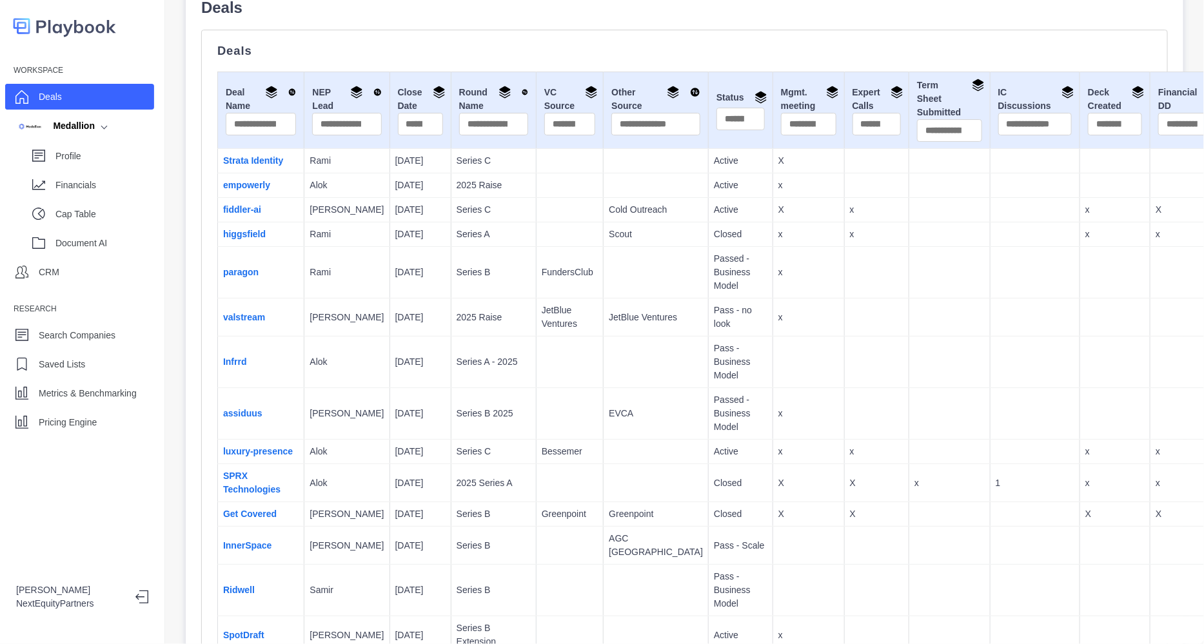
scroll to position [161, 0]
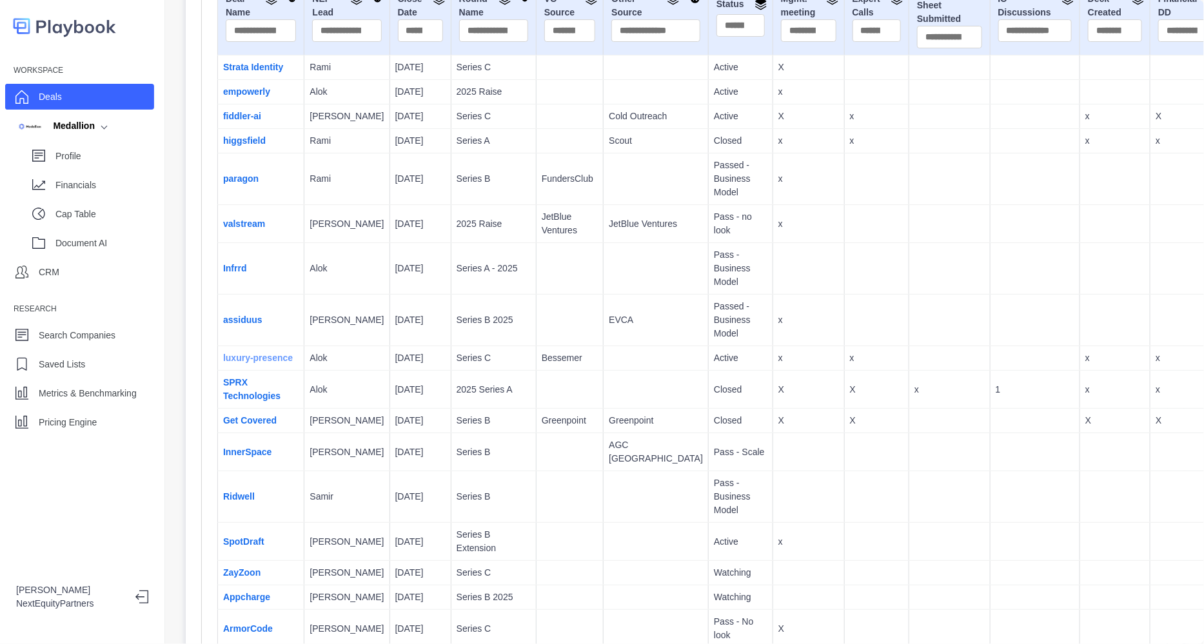
click at [236, 363] on link "luxury-presence" at bounding box center [258, 358] width 70 height 10
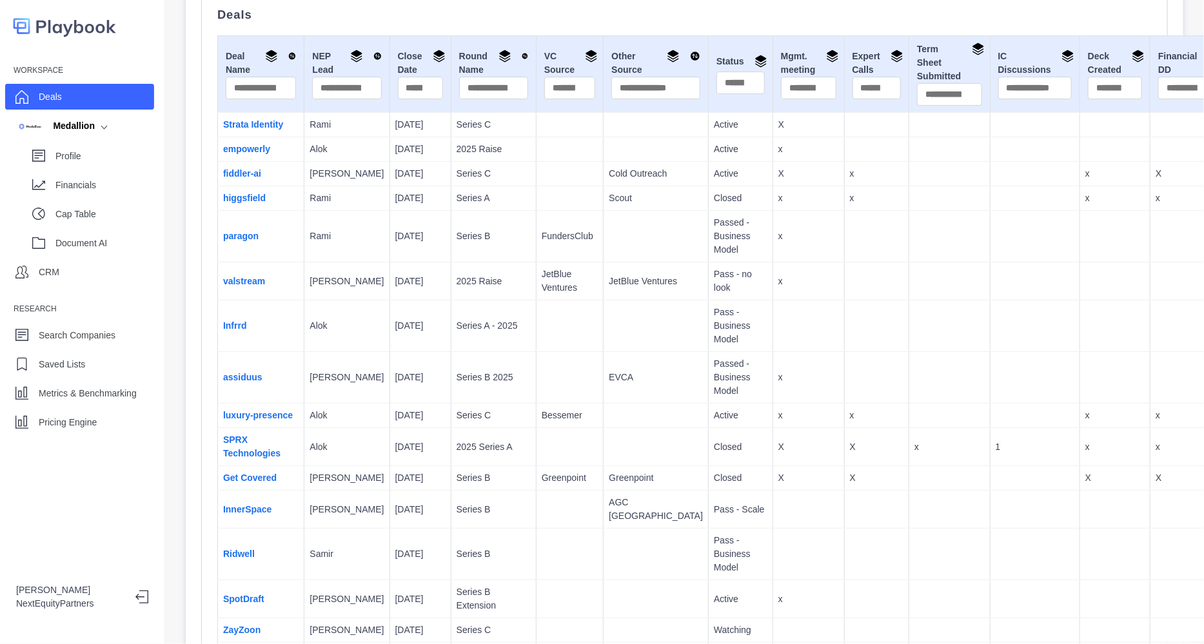
scroll to position [161, 0]
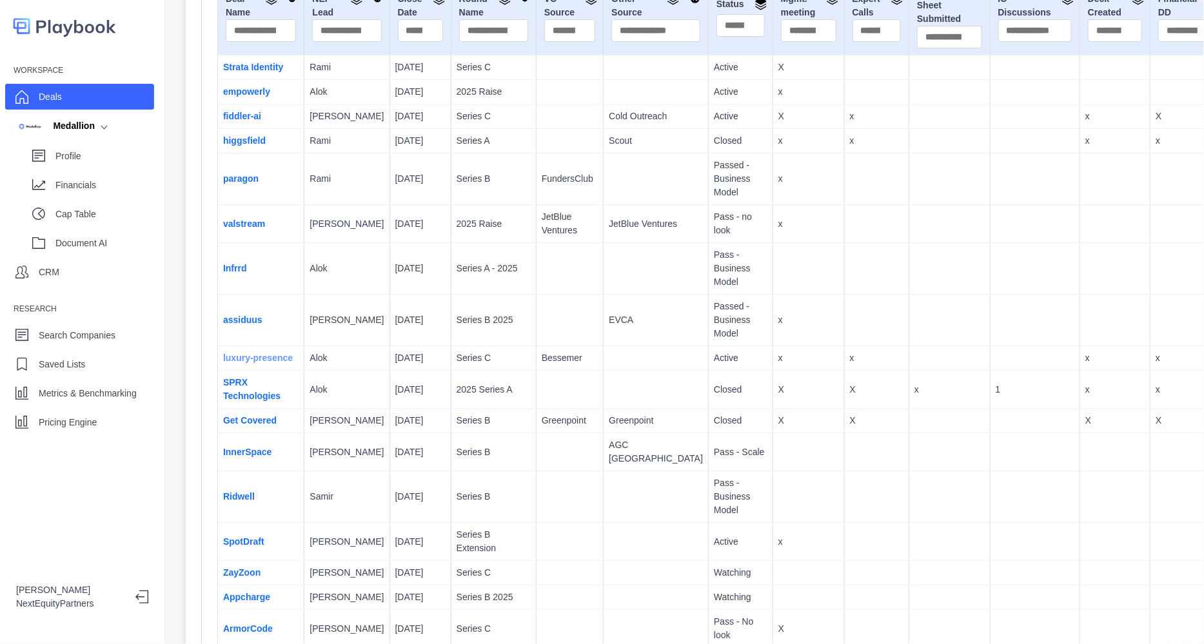
click at [243, 363] on link "luxury-presence" at bounding box center [258, 358] width 70 height 10
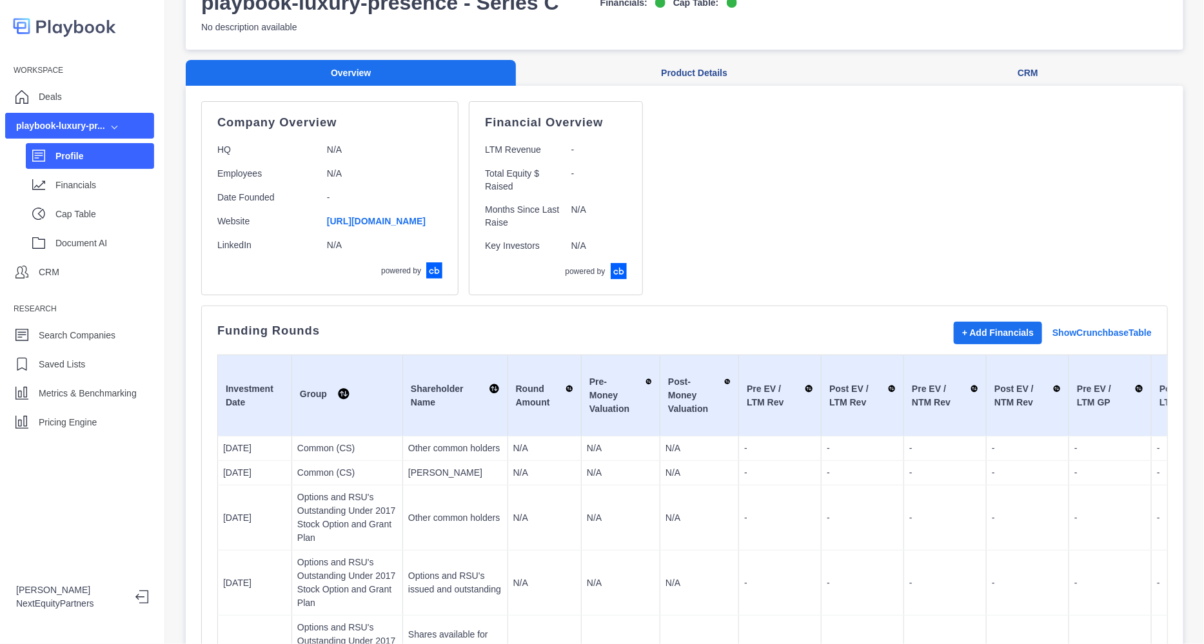
scroll to position [80, 0]
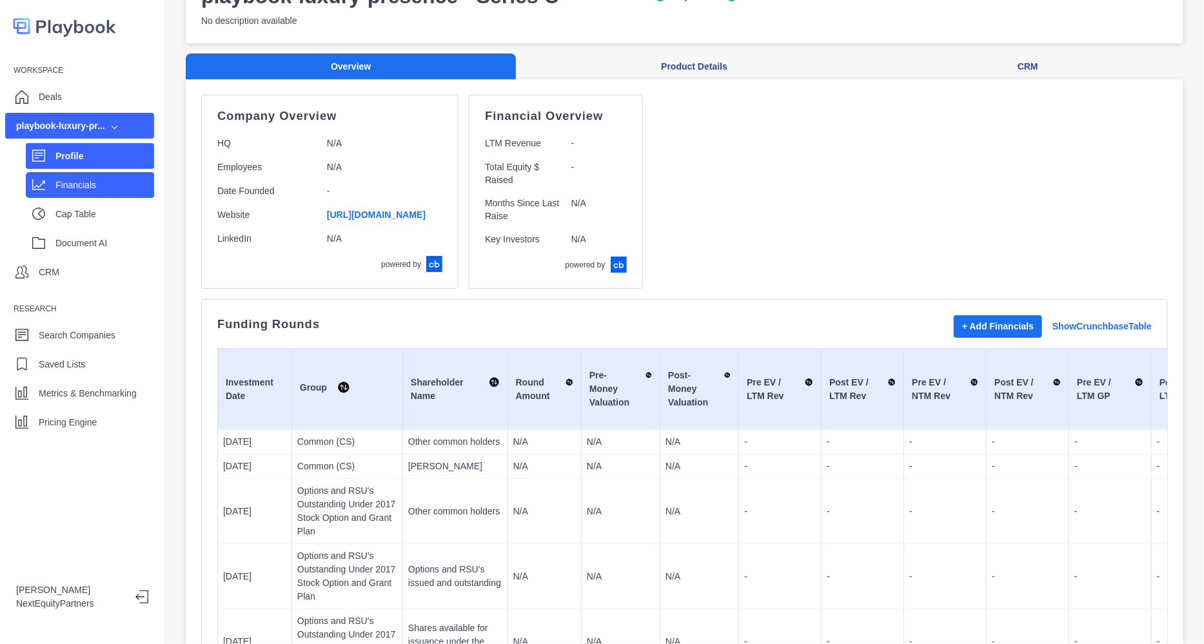
click at [71, 192] on p "Financials" at bounding box center [104, 186] width 99 height 14
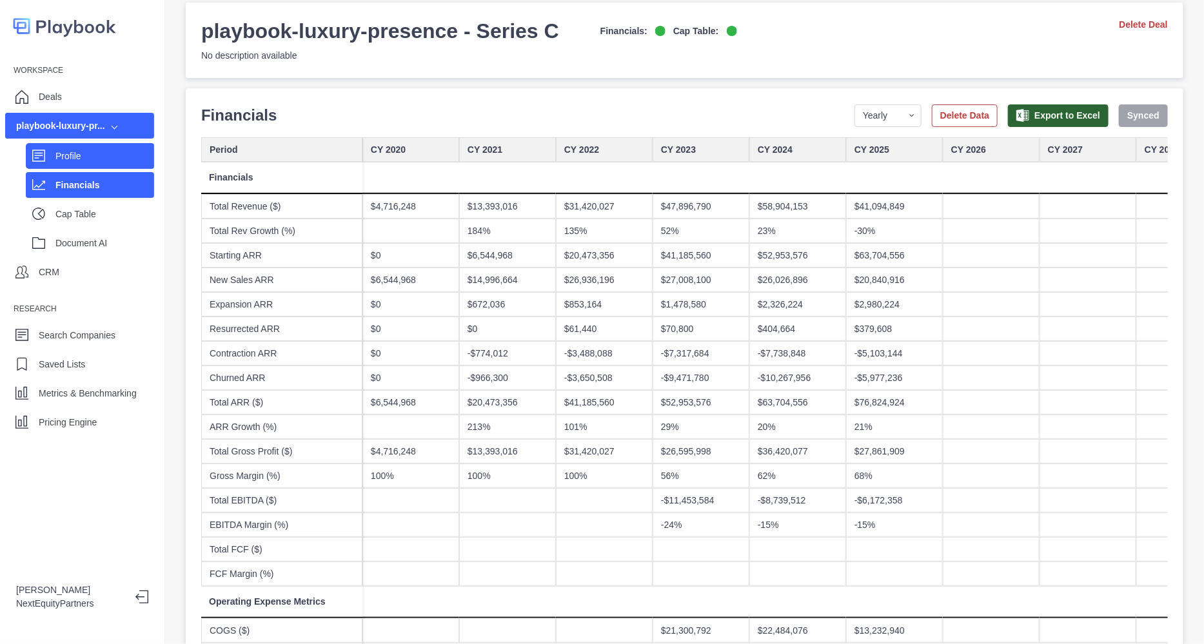
scroll to position [80, 0]
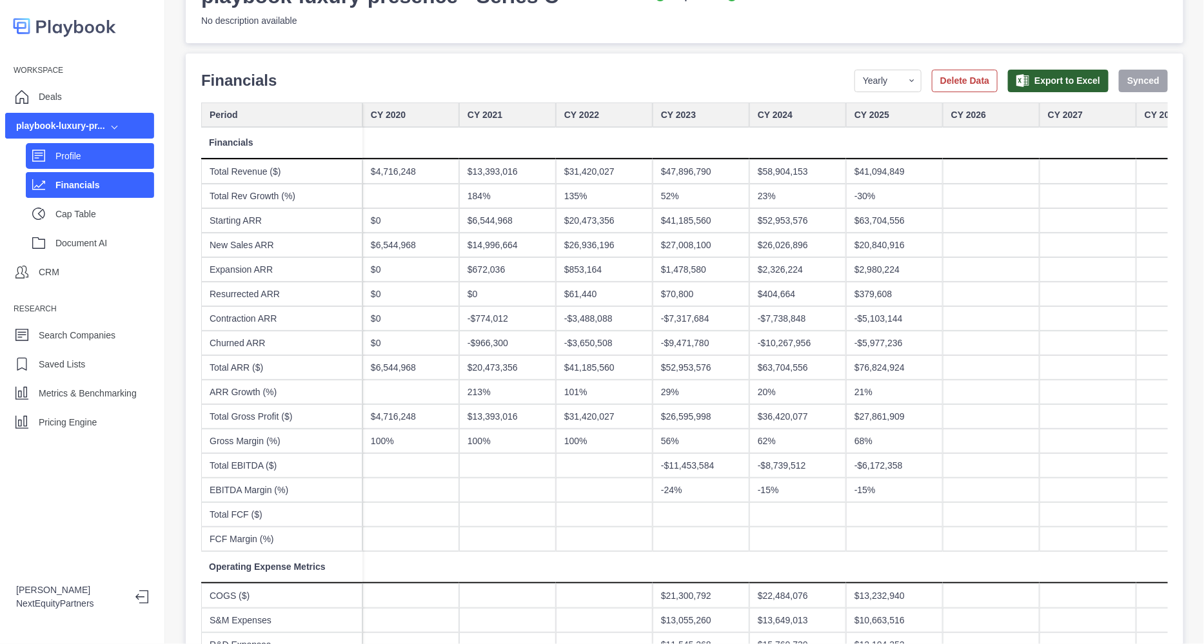
click at [86, 150] on p "Profile" at bounding box center [104, 157] width 99 height 14
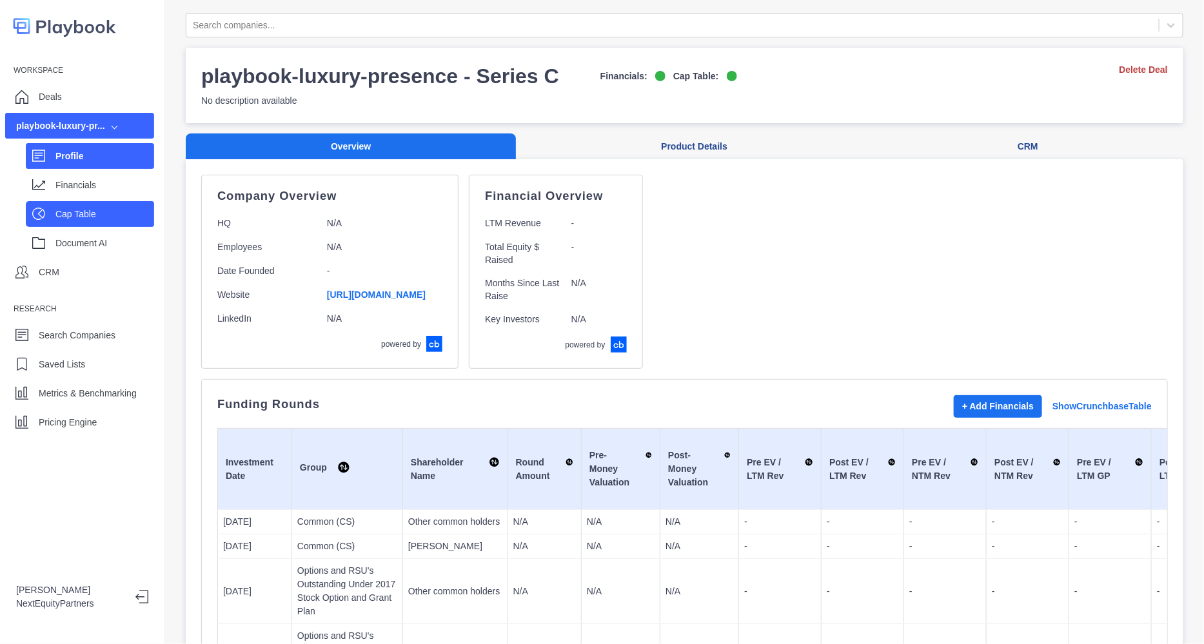
click at [79, 208] on p "Cap Table" at bounding box center [104, 215] width 99 height 14
select select "SHARE_HOLDER_TYPE_COMMON"
select select "SHARE_HOLDER_TYPE_OPTION"
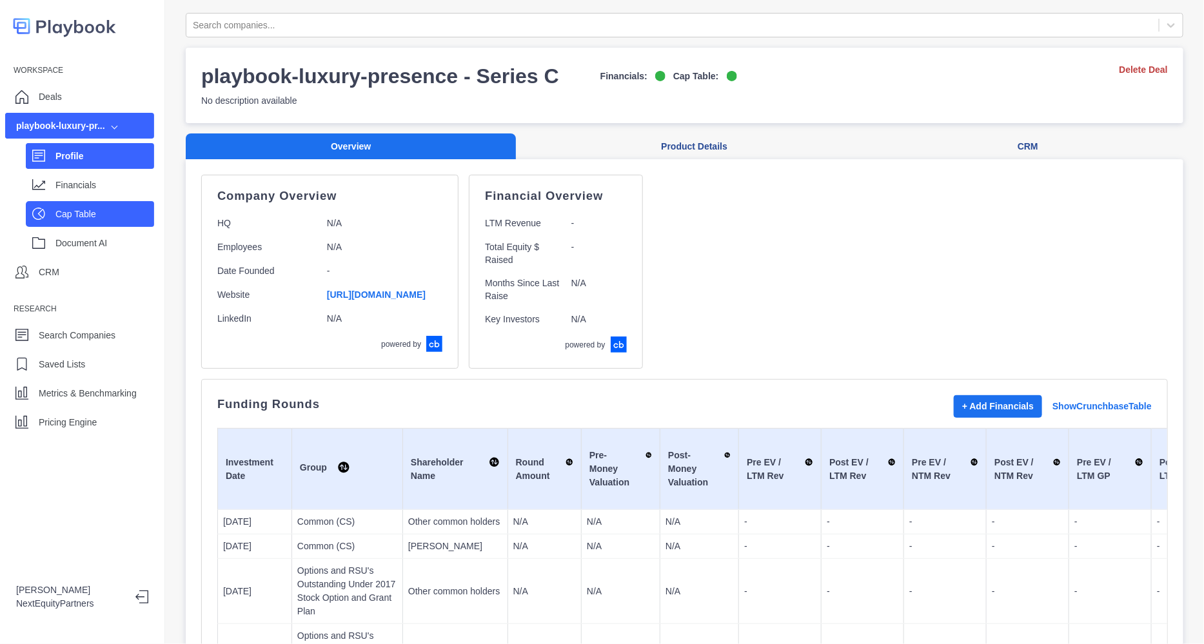
select select "SHARE_HOLDER_TYPE_OPTION"
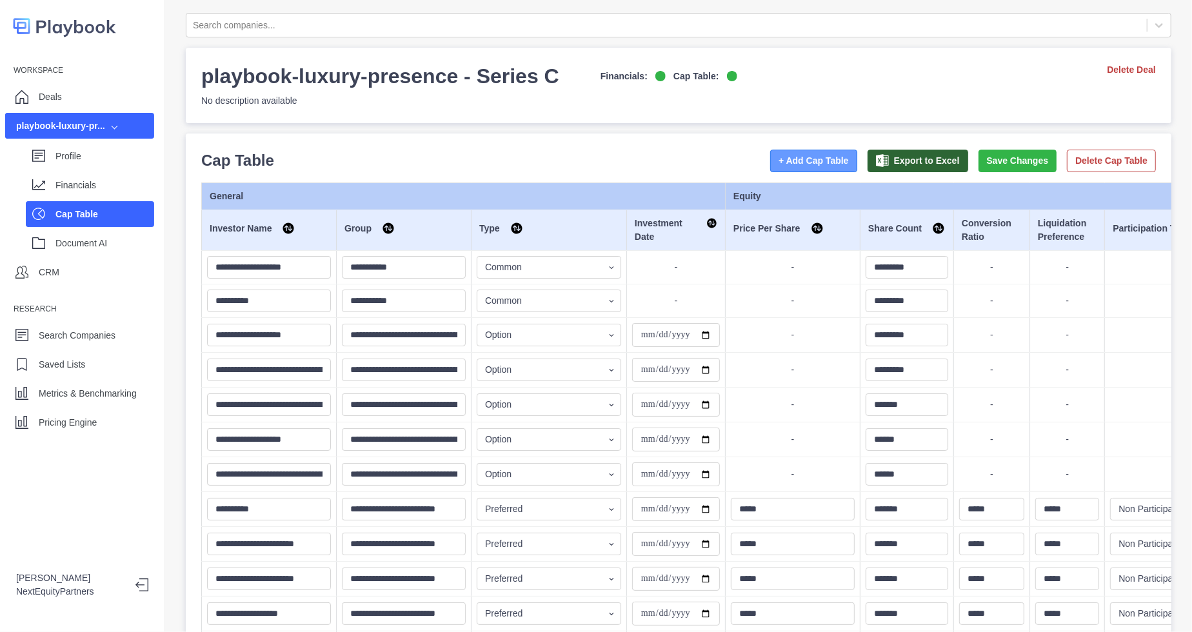
click at [795, 156] on button "+ Add Cap Table" at bounding box center [813, 161] width 87 height 23
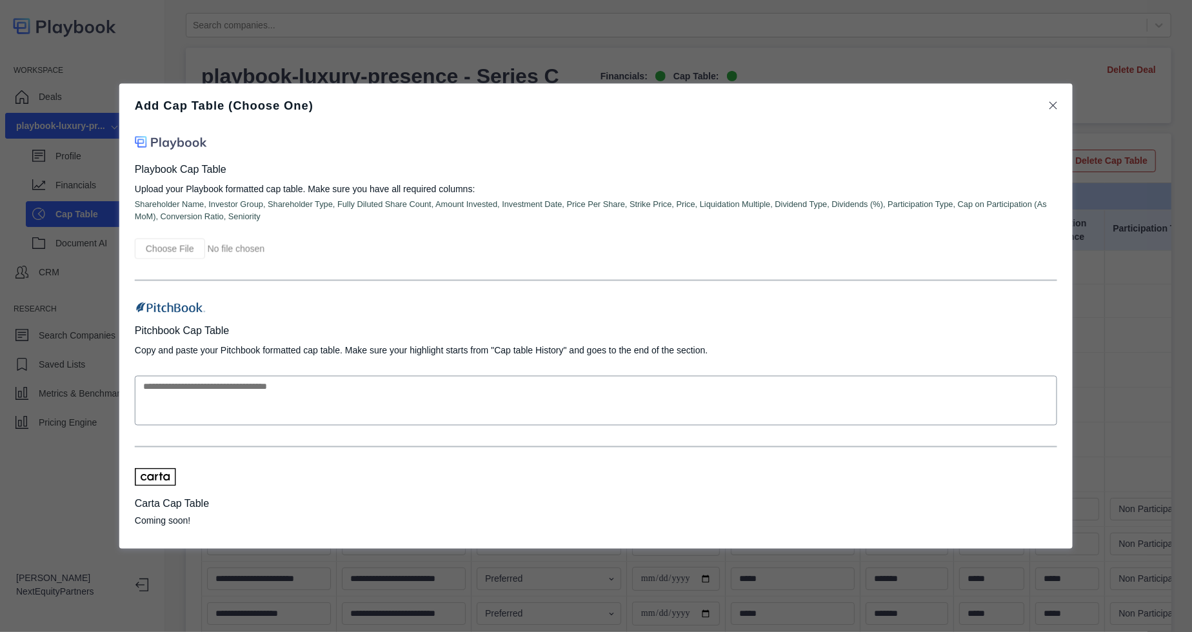
click at [1137, 143] on div "Add Cap Table (Choose One) Playbook Cap Table Upload your Playbook formatted ca…" at bounding box center [596, 316] width 1192 height 632
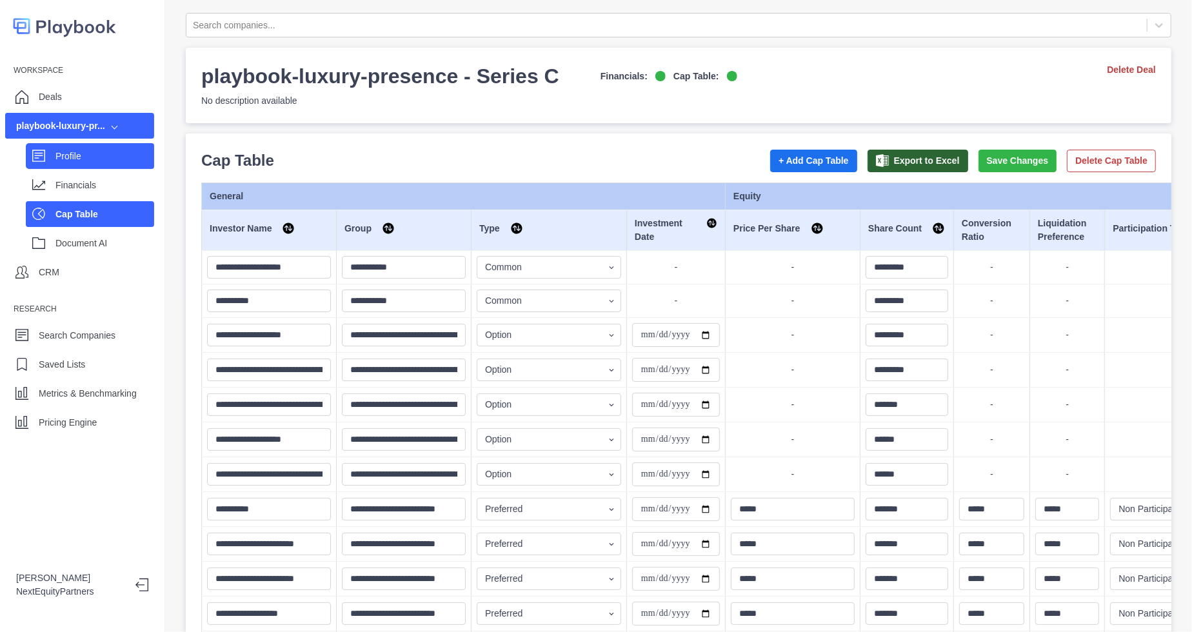
click at [119, 159] on p "Profile" at bounding box center [104, 157] width 99 height 14
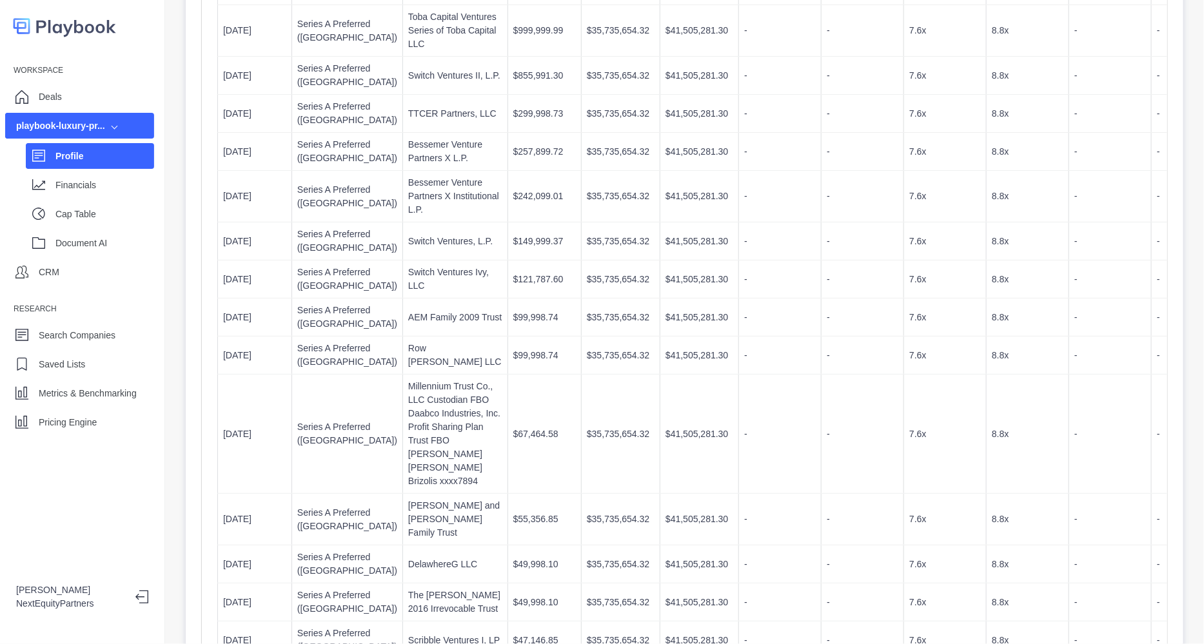
scroll to position [1532, 0]
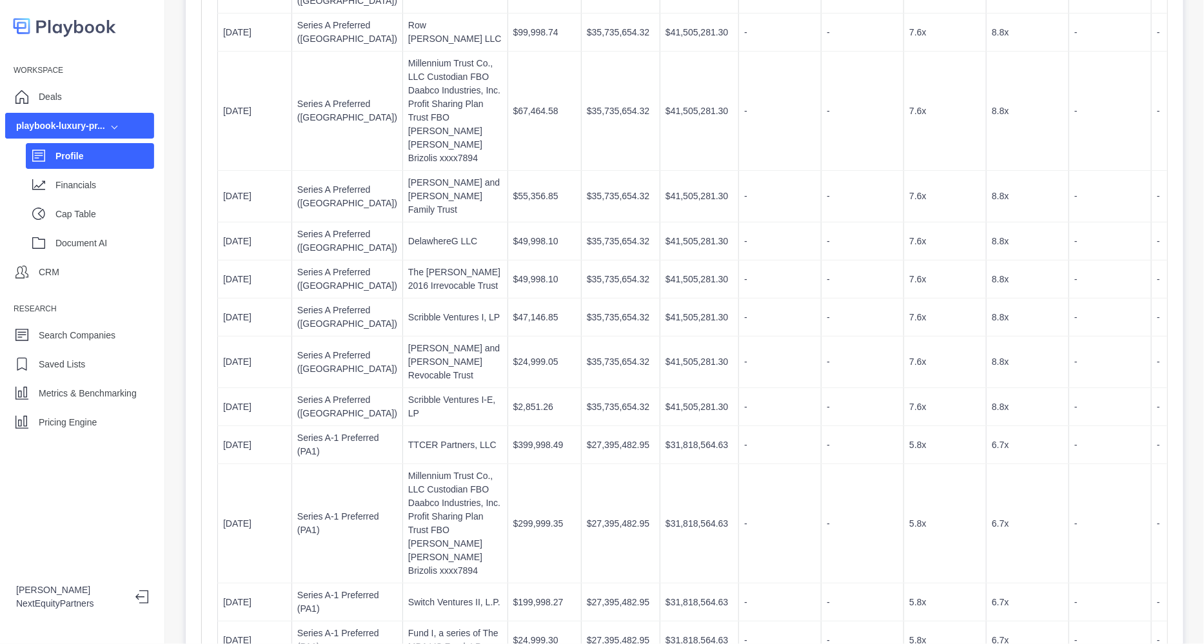
drag, startPoint x: 231, startPoint y: 335, endPoint x: 444, endPoint y: 334, distance: 213.5
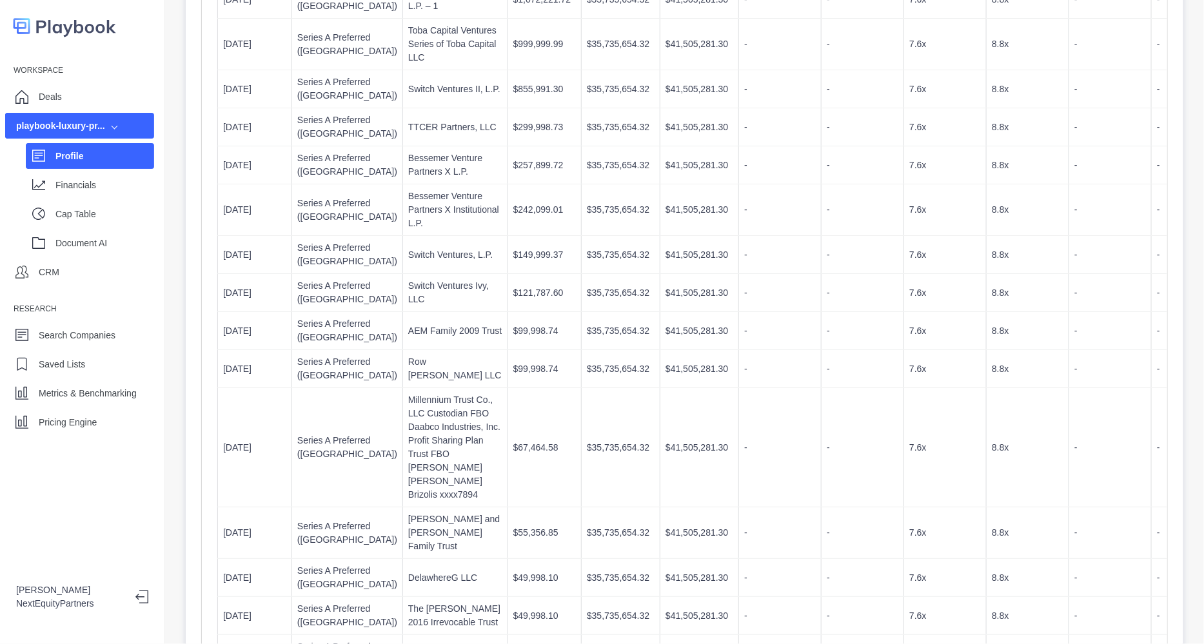
scroll to position [1209, 0]
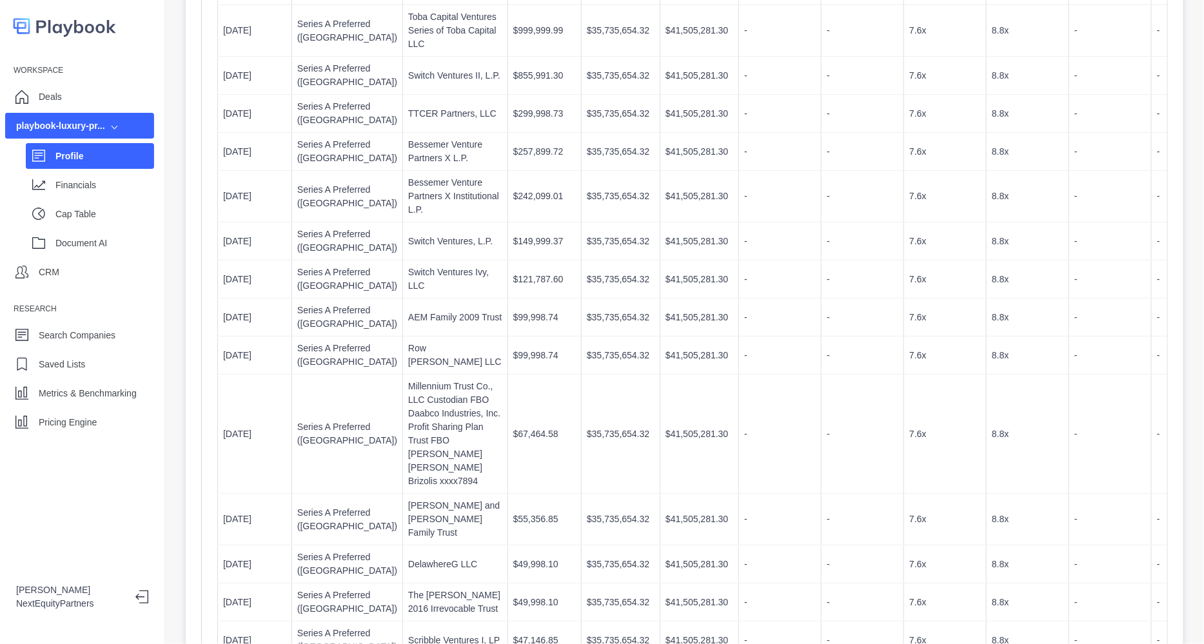
click at [587, 37] on p "$35,735,654.32" at bounding box center [621, 31] width 68 height 14
click at [666, 37] on p "$41,505,281.30" at bounding box center [700, 31] width 68 height 14
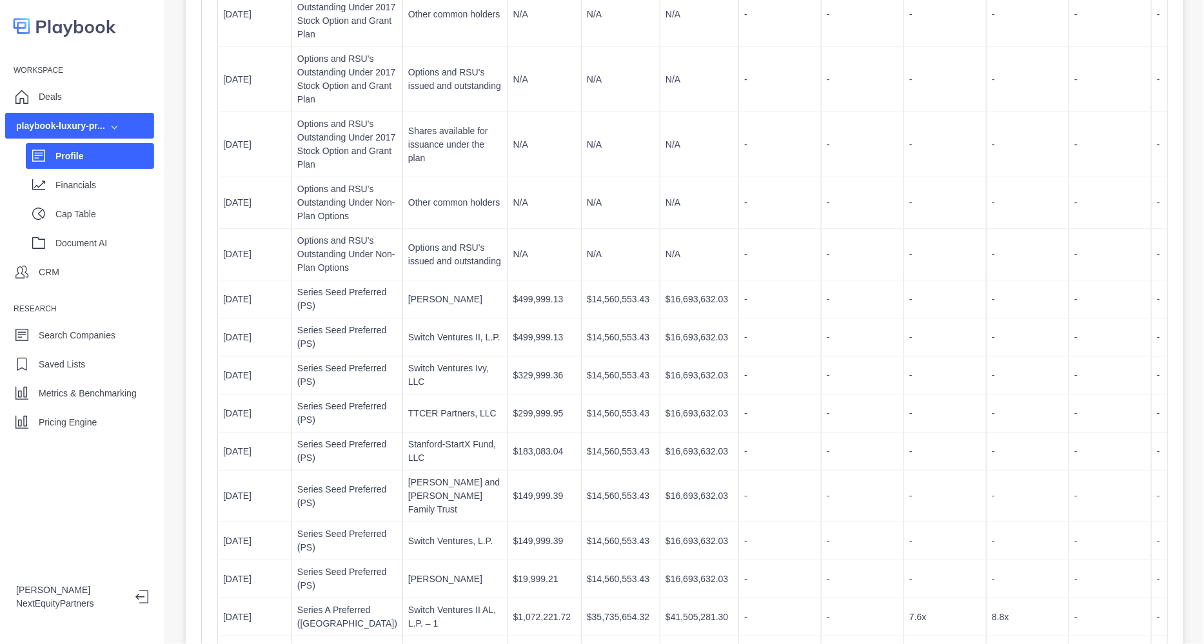
scroll to position [564, 0]
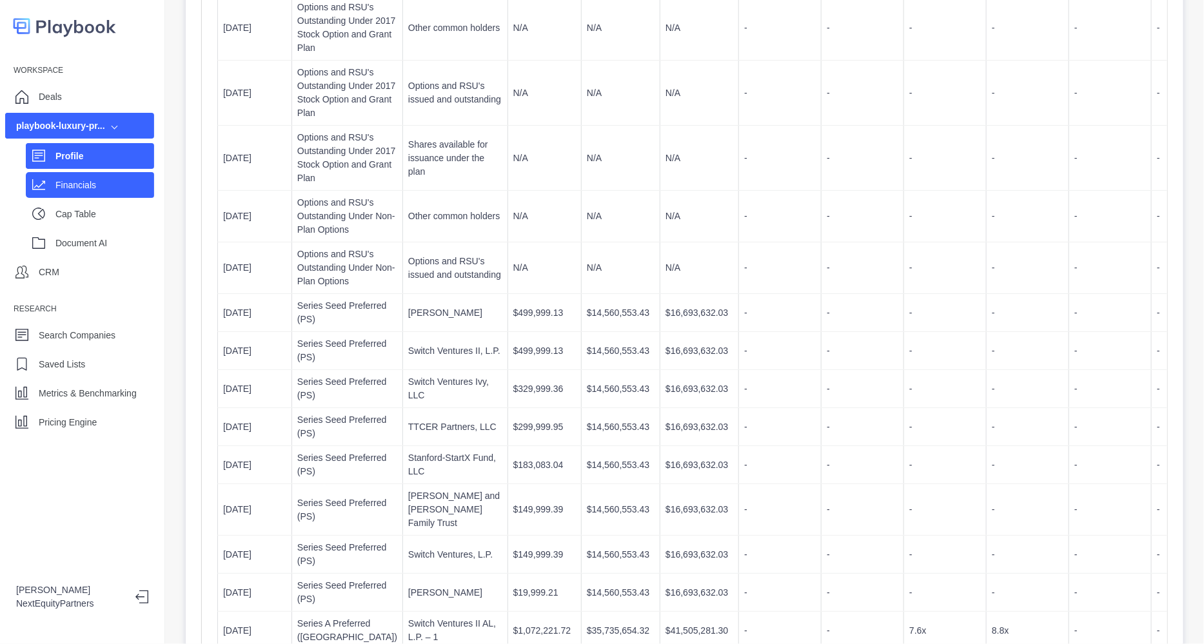
click at [92, 188] on p "Financials" at bounding box center [104, 186] width 99 height 14
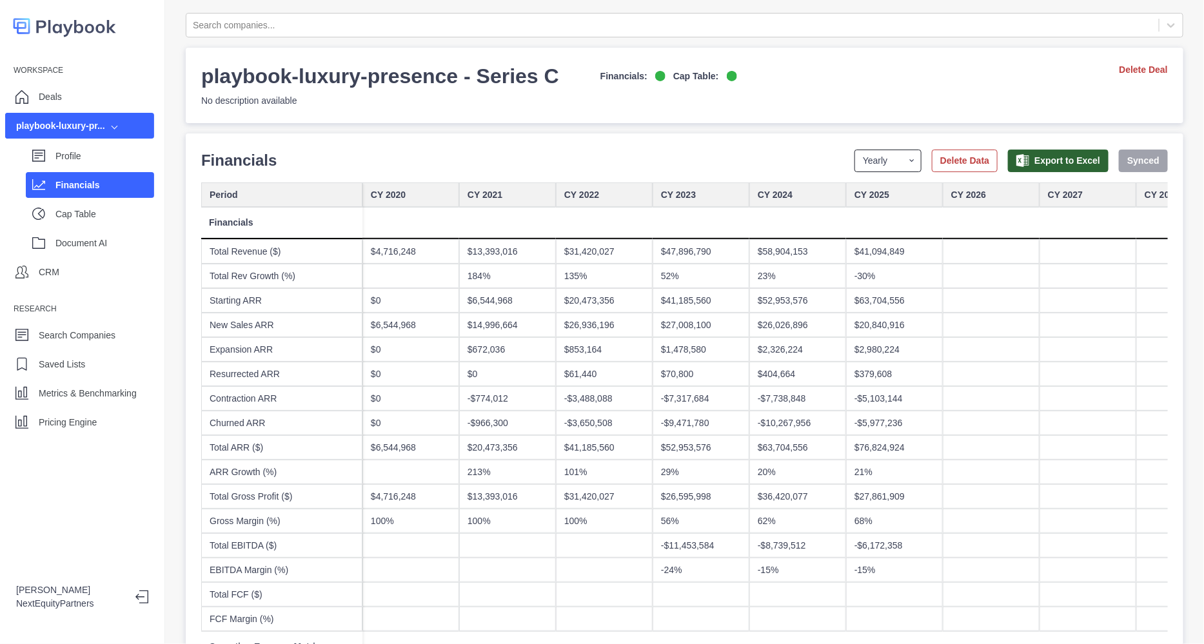
click at [864, 159] on select "Yearly Quarterly Monthly NTM LTM" at bounding box center [888, 161] width 67 height 23
click at [855, 150] on select "Yearly Quarterly Monthly NTM LTM" at bounding box center [888, 161] width 67 height 23
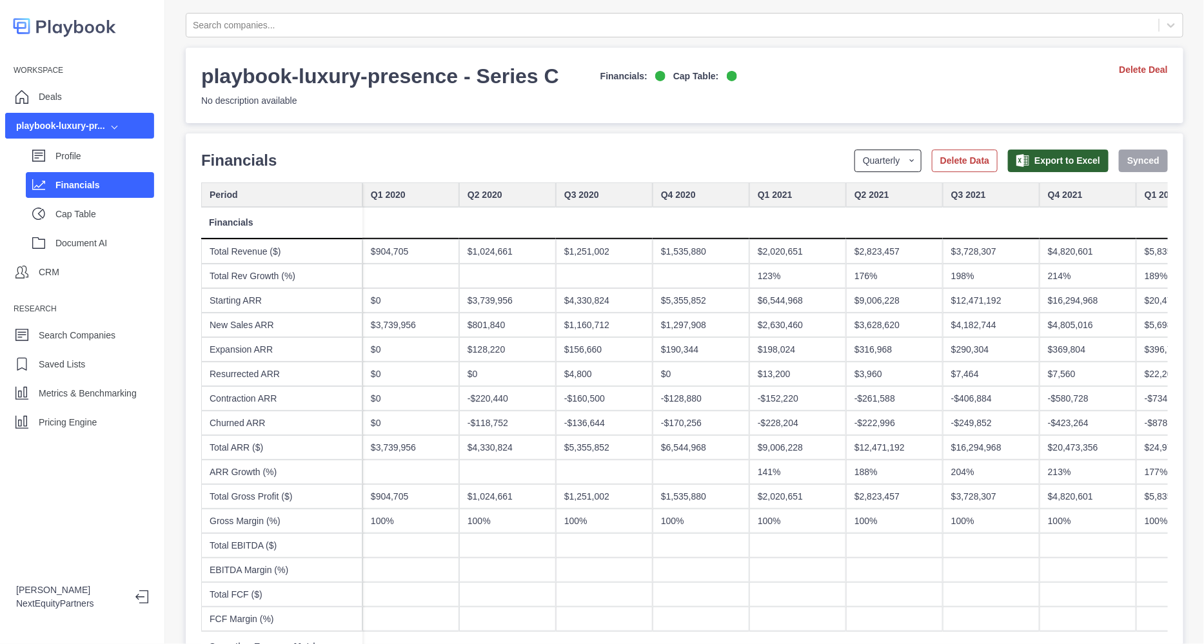
click at [872, 157] on select "Yearly Quarterly Monthly NTM LTM" at bounding box center [888, 161] width 67 height 23
select select "monthly"
click at [855, 150] on select "Yearly Quarterly Monthly NTM LTM" at bounding box center [888, 161] width 67 height 23
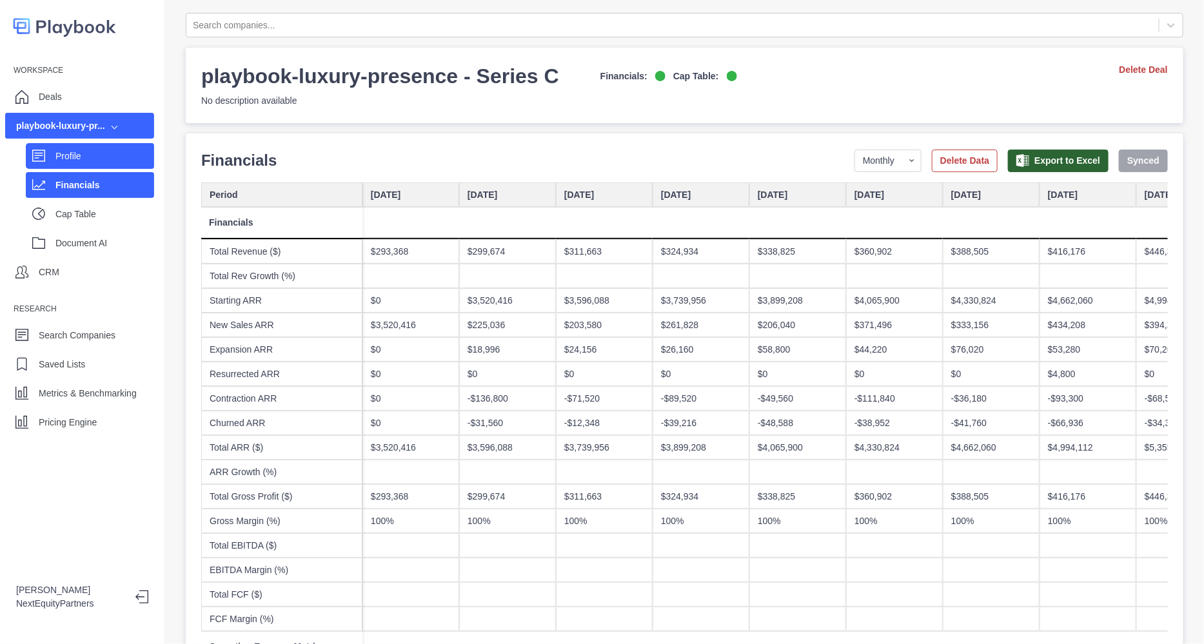
click at [99, 159] on p "Profile" at bounding box center [104, 157] width 99 height 14
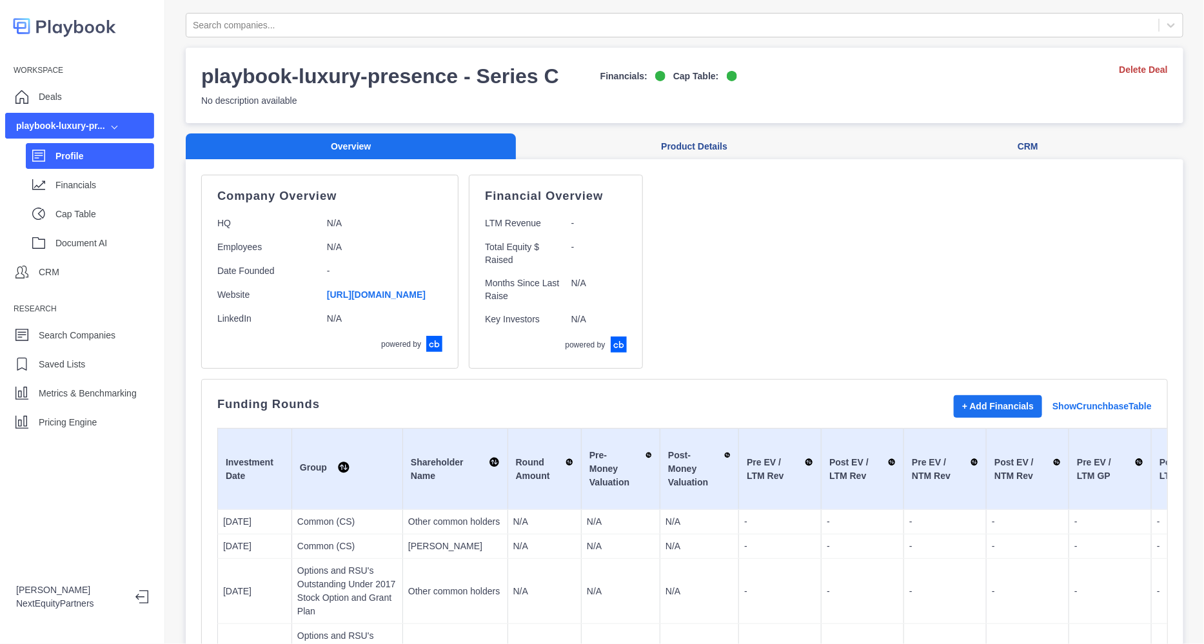
scroll to position [161, 0]
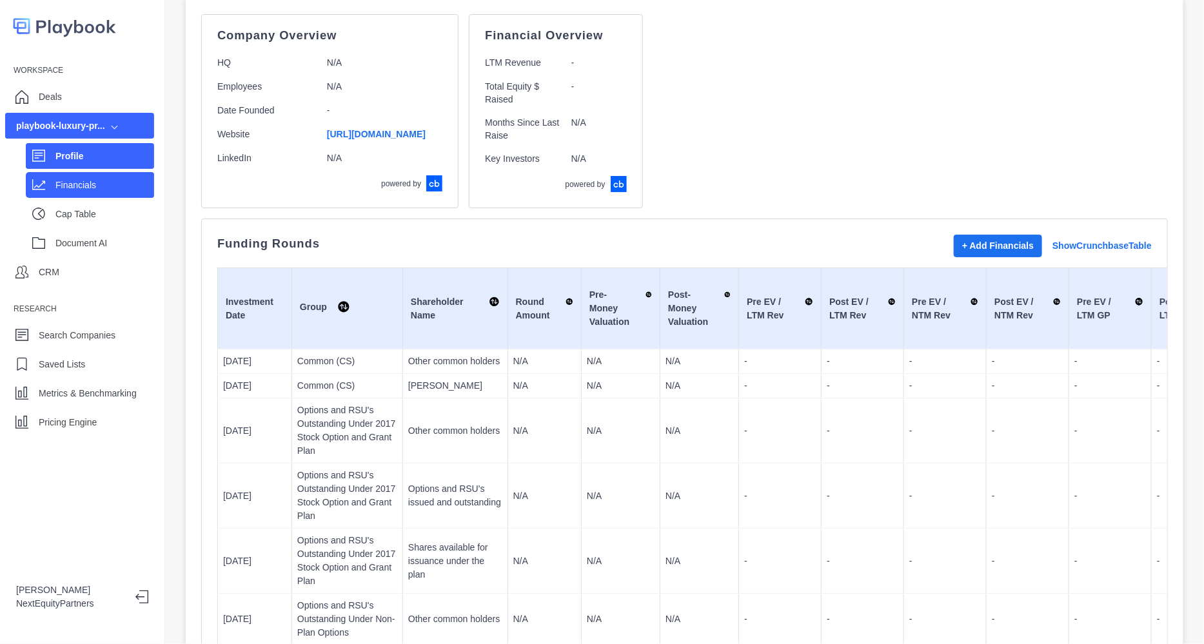
click at [62, 173] on div "Financials" at bounding box center [90, 185] width 128 height 26
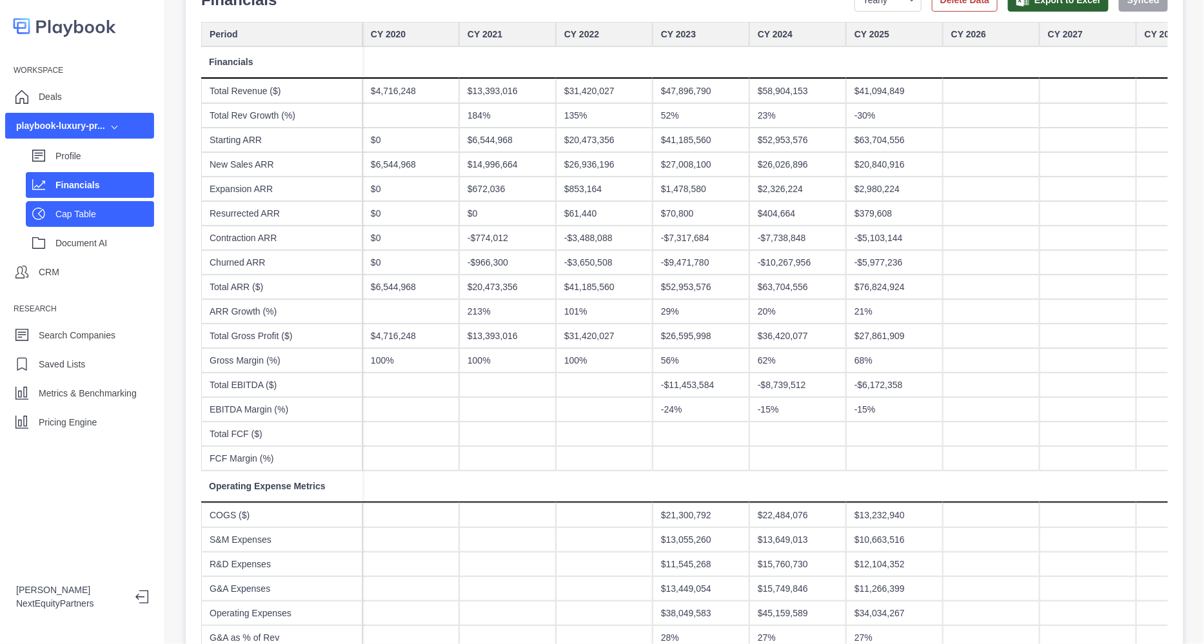
click at [119, 211] on p "Cap Table" at bounding box center [104, 215] width 99 height 14
select select "SHARE_HOLDER_TYPE_COMMON"
select select "SHARE_HOLDER_TYPE_OPTION"
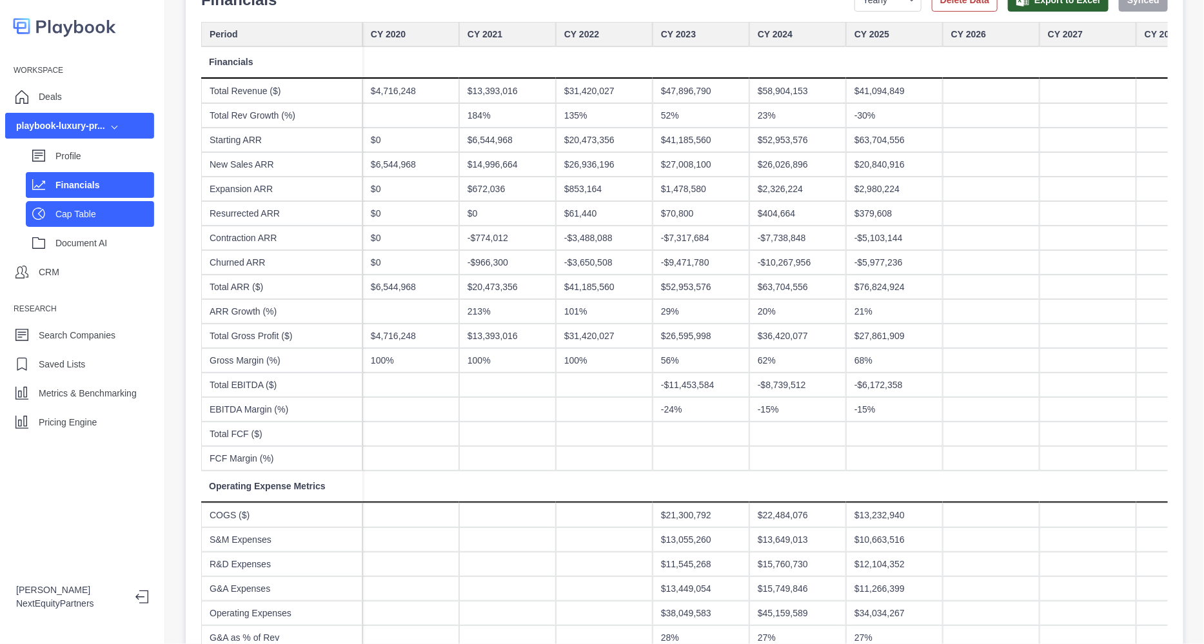
select select "SHARE_HOLDER_TYPE_OPTION"
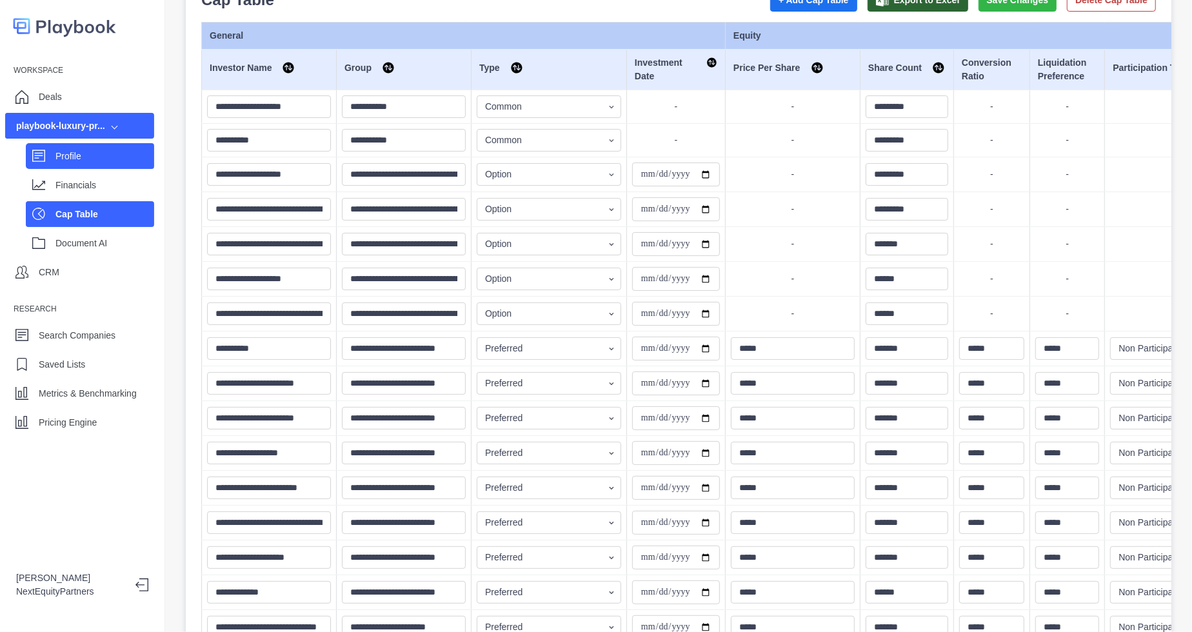
click at [100, 161] on p "Profile" at bounding box center [104, 157] width 99 height 14
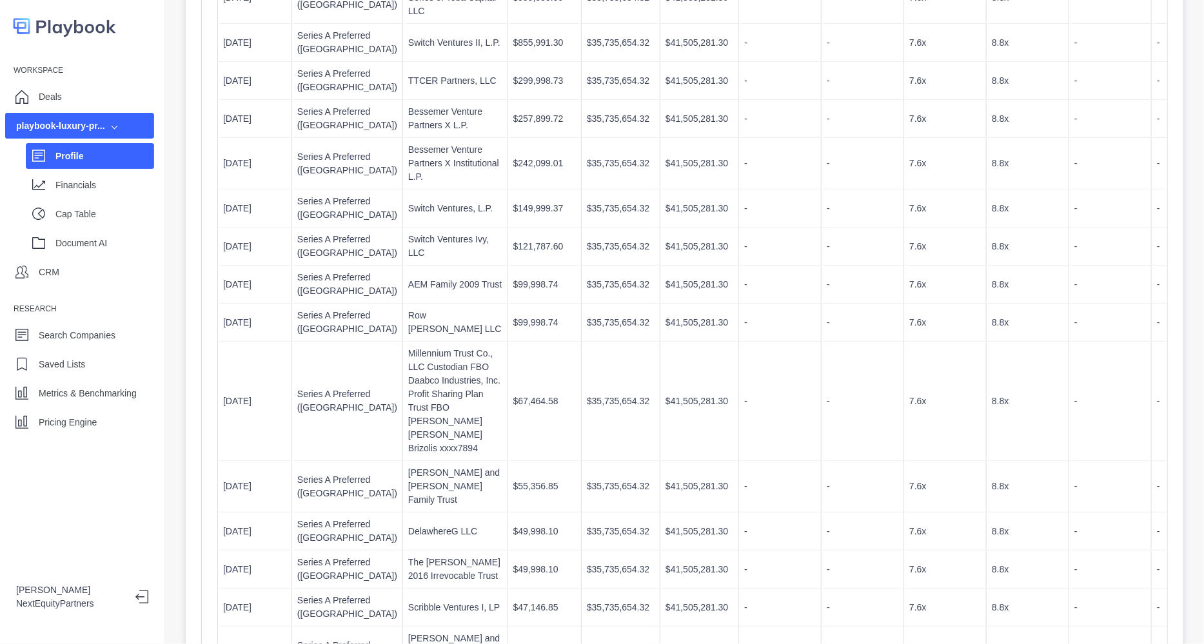
scroll to position [1290, 0]
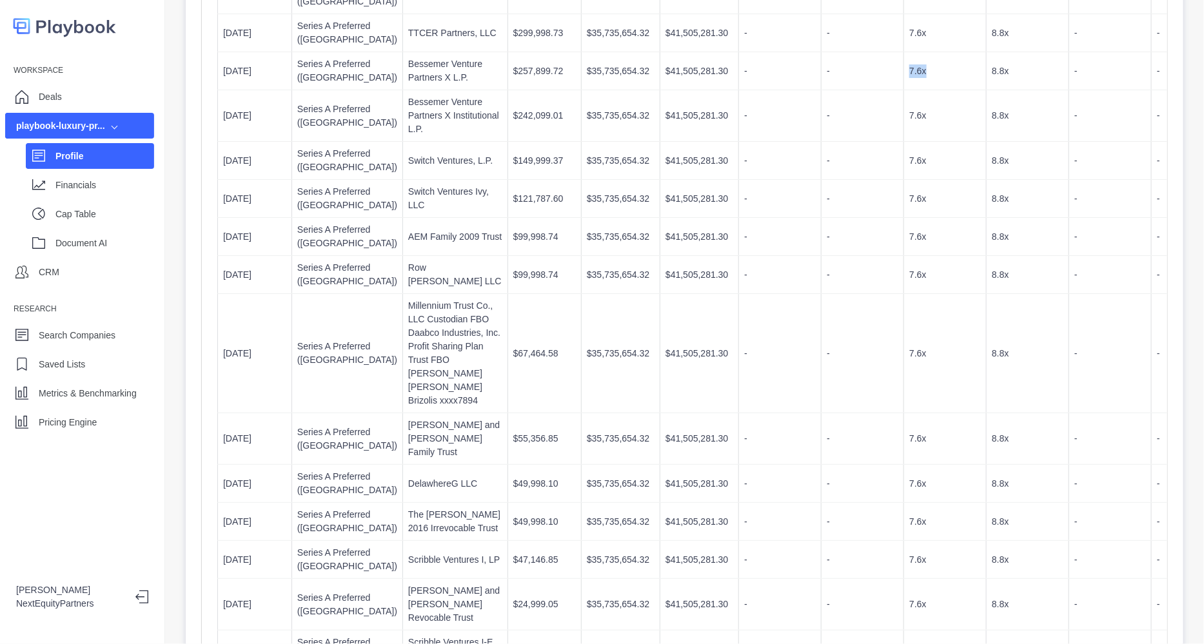
drag, startPoint x: 815, startPoint y: 457, endPoint x: 847, endPoint y: 452, distance: 32.0
click at [904, 90] on td "7.6x" at bounding box center [945, 71] width 83 height 38
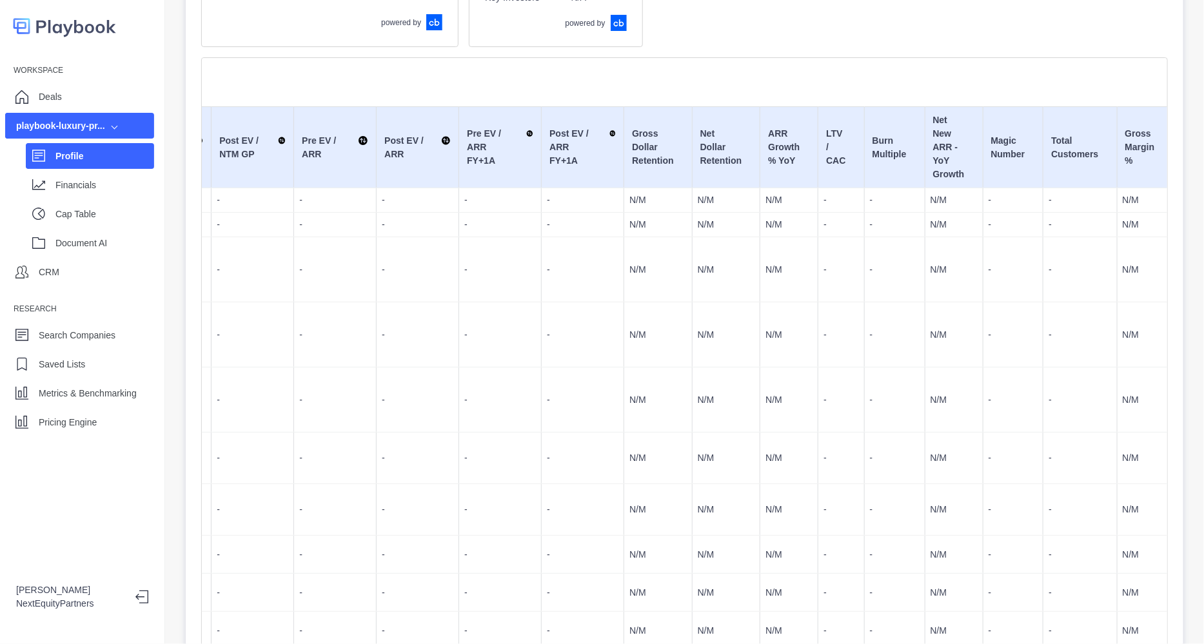
scroll to position [0, 1175]
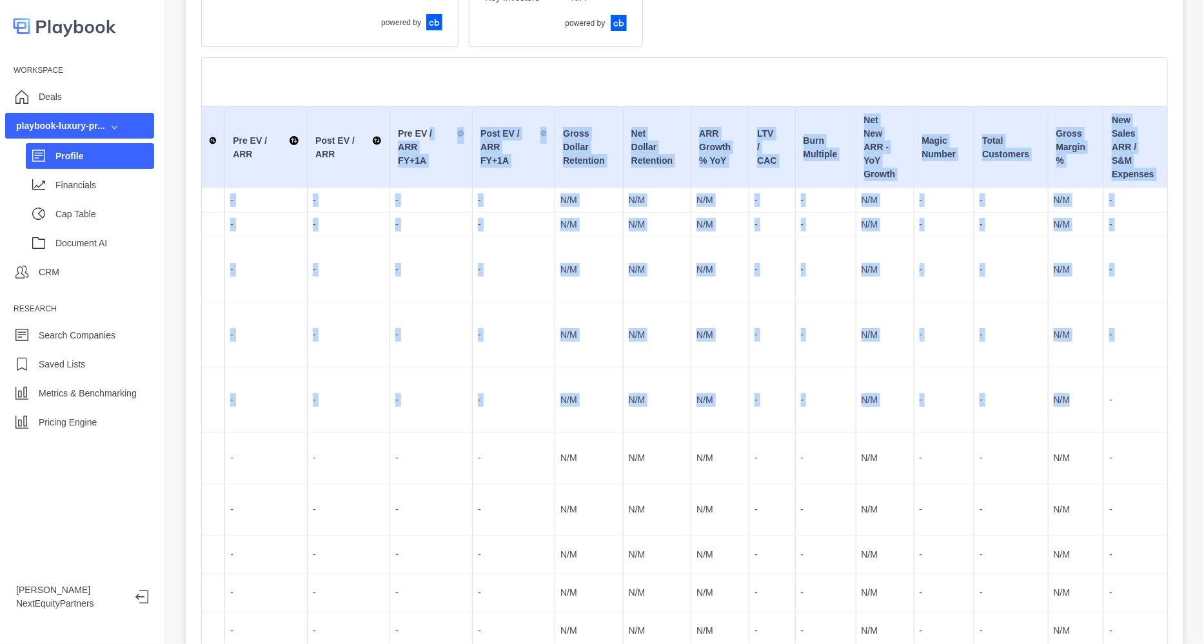
drag, startPoint x: 334, startPoint y: 121, endPoint x: 990, endPoint y: 492, distance: 753.7
click at [1048, 433] on td "N/M" at bounding box center [1076, 400] width 56 height 65
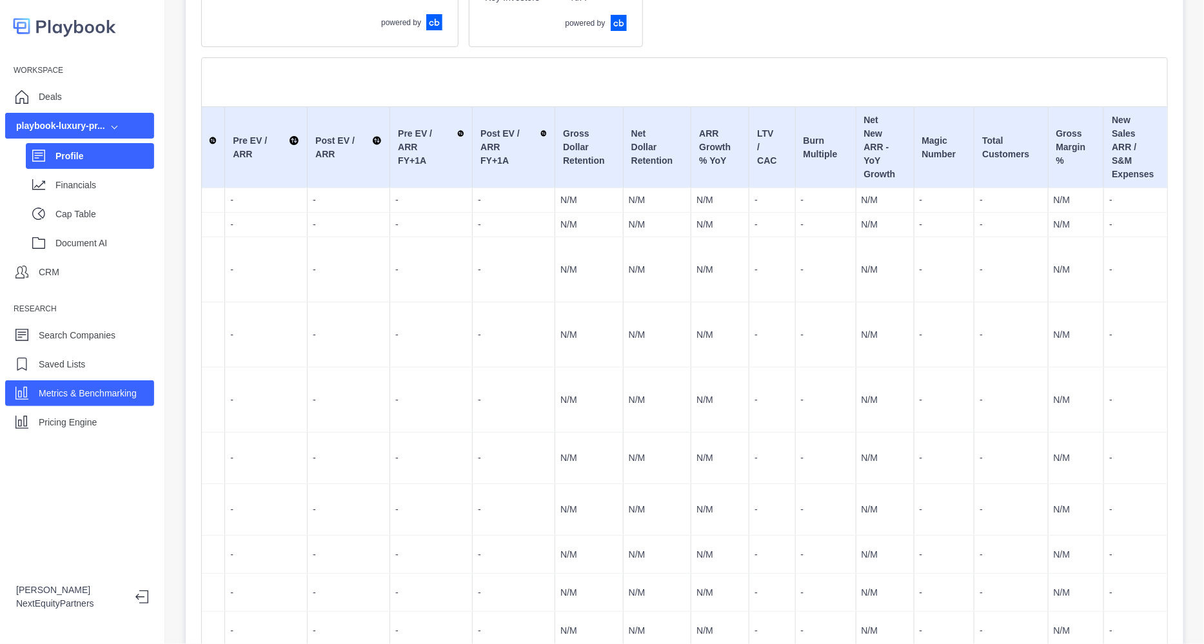
click at [107, 396] on p "Metrics & Benchmarking" at bounding box center [88, 394] width 98 height 14
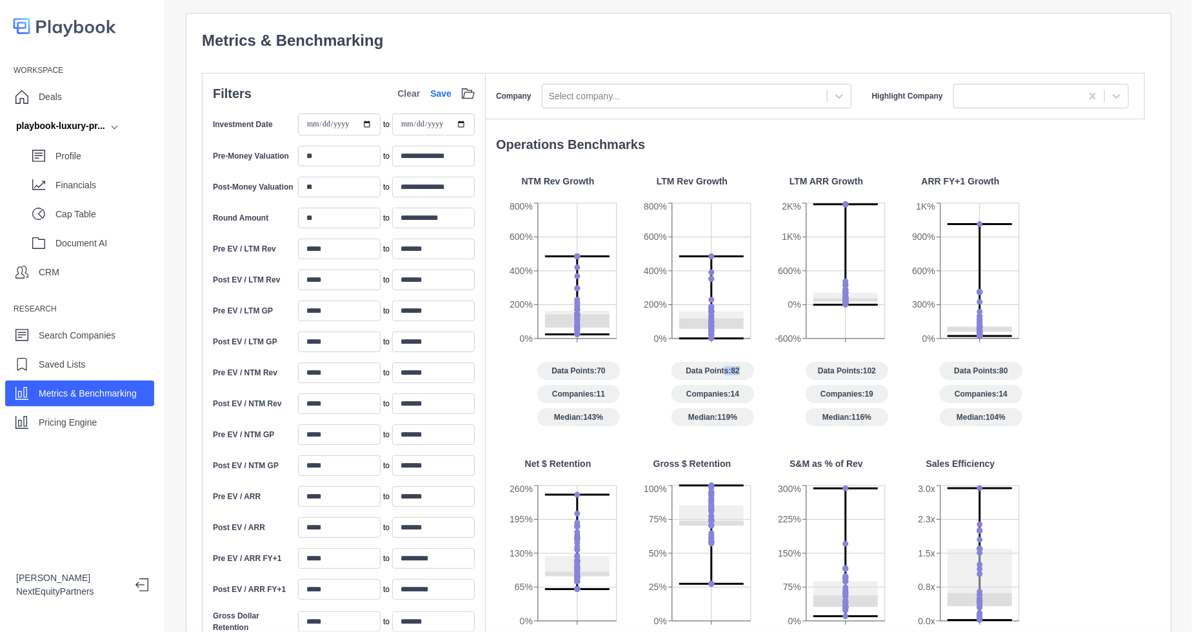
drag, startPoint x: 723, startPoint y: 373, endPoint x: 748, endPoint y: 368, distance: 26.2
click at [748, 368] on span "Data Points: 82" at bounding box center [713, 371] width 83 height 18
click at [748, 370] on span "Data Points: 82" at bounding box center [713, 371] width 83 height 18
click at [574, 187] on p "NTM Rev Growth" at bounding box center [558, 182] width 73 height 14
click at [72, 180] on p "Financials" at bounding box center [104, 186] width 99 height 14
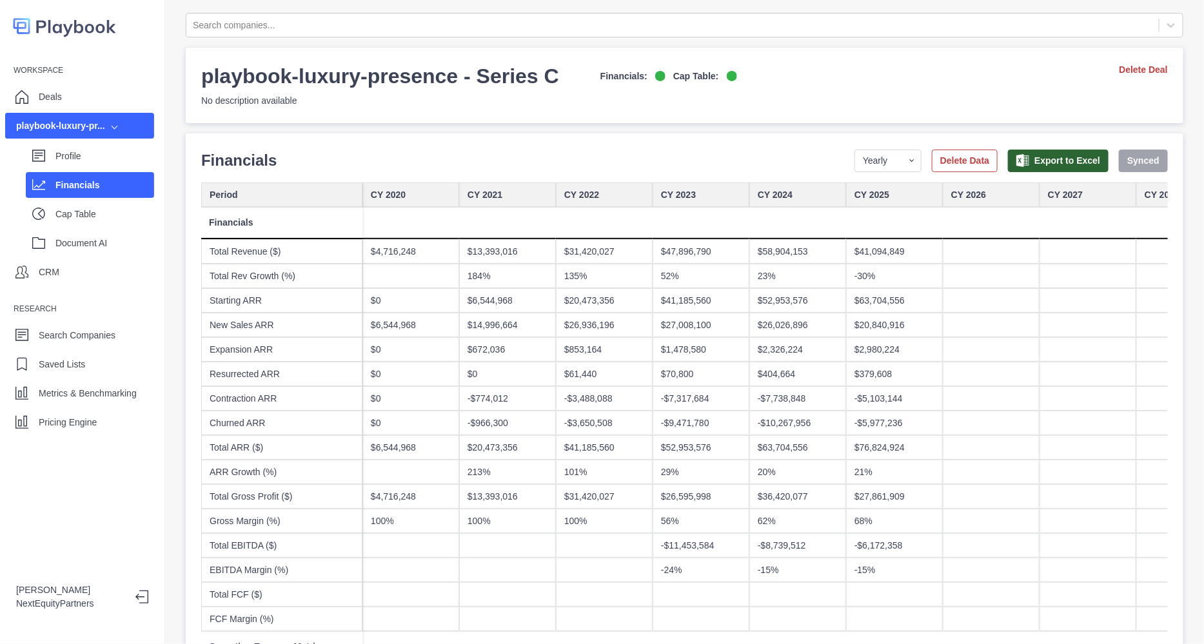
click at [959, 251] on div at bounding box center [991, 251] width 97 height 25
type input "*"
click at [65, 426] on p "Pricing Engine" at bounding box center [68, 423] width 58 height 14
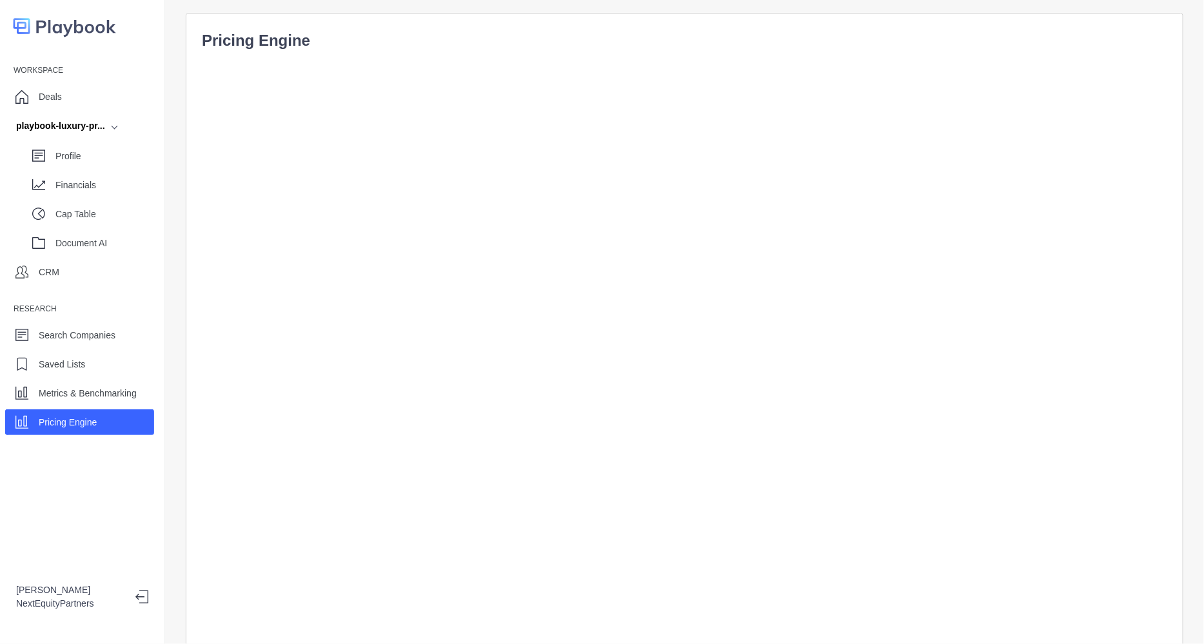
scroll to position [38, 0]
click at [71, 172] on div "Financials" at bounding box center [90, 185] width 128 height 26
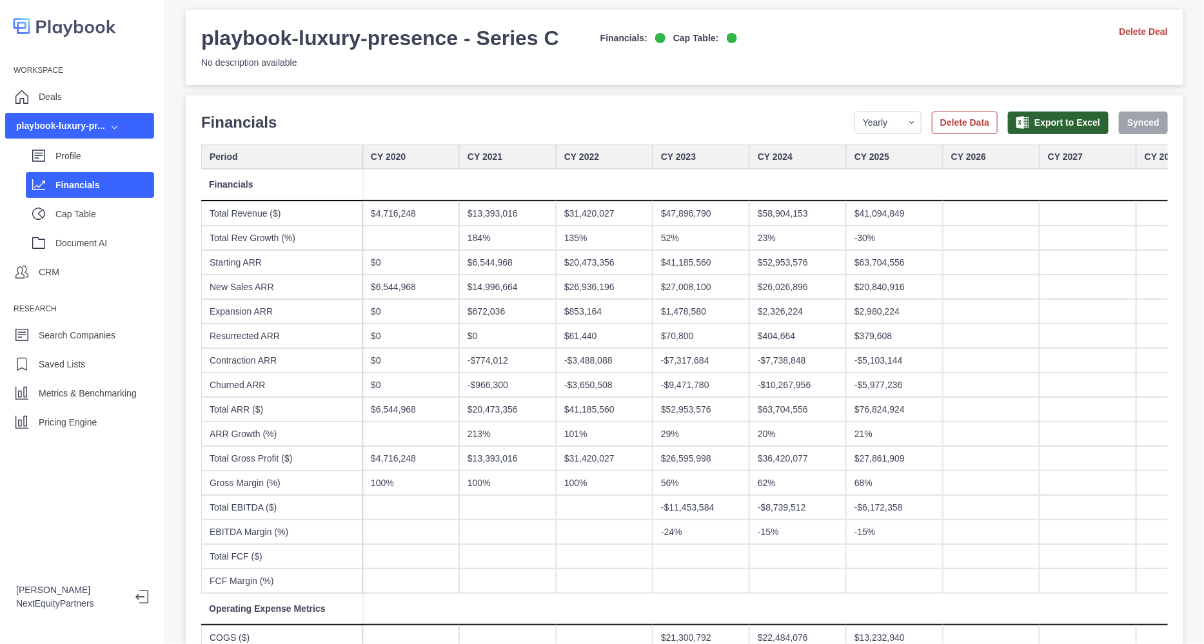
click at [619, 363] on div "-$3,488,088" at bounding box center [604, 360] width 97 height 25
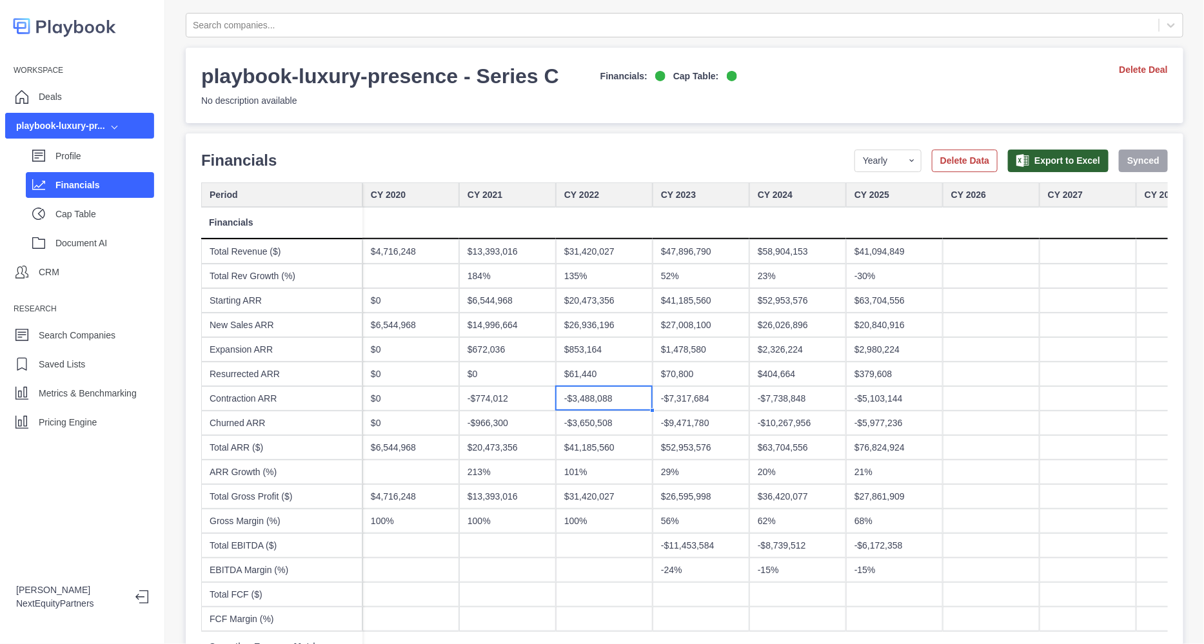
click at [684, 150] on div "Financials Period Yearly Quarterly Monthly NTM LTM Delete Data Export to Excel …" at bounding box center [684, 160] width 967 height 23
